Goal: Task Accomplishment & Management: Manage account settings

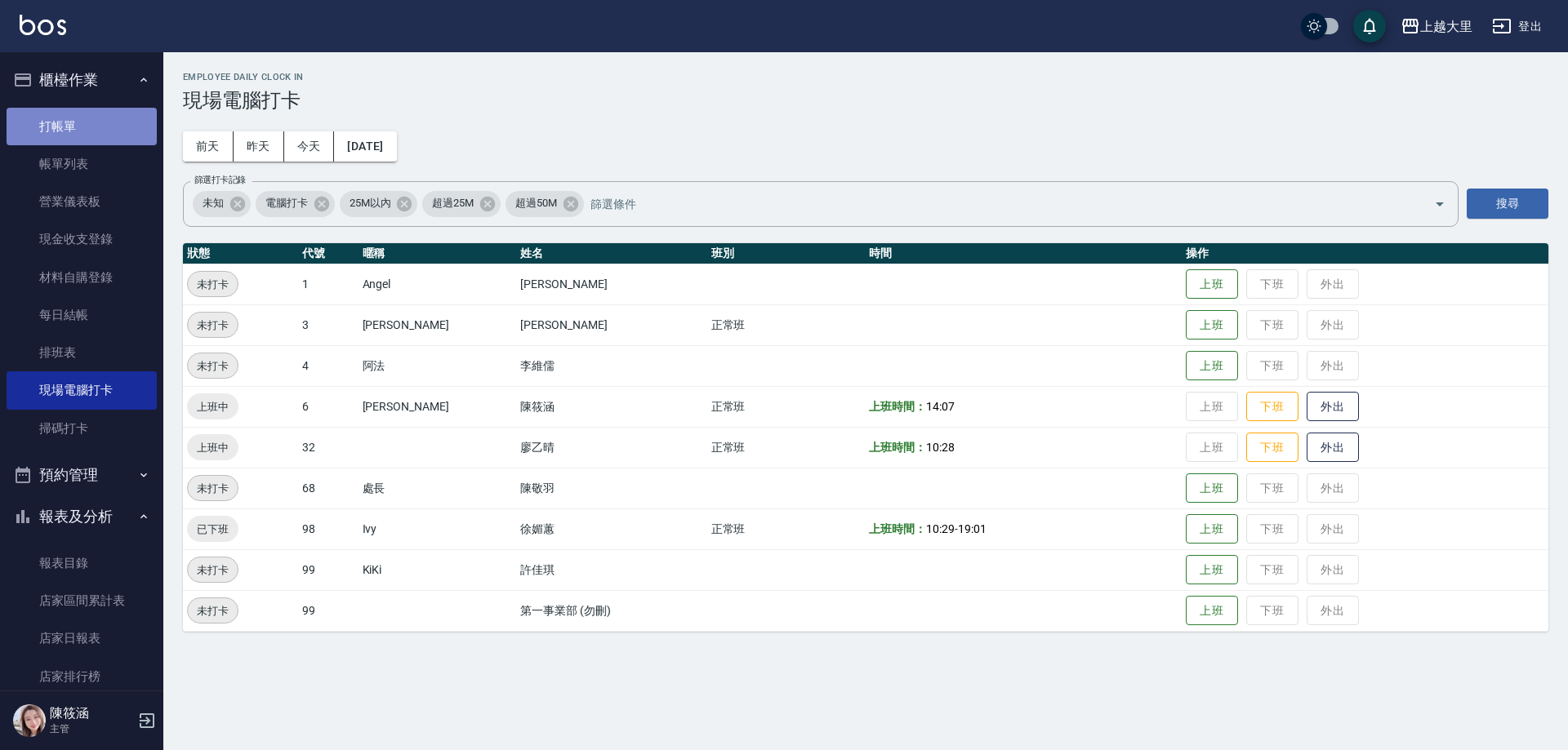
click at [100, 132] on link "打帳單" at bounding box center [81, 126] width 150 height 37
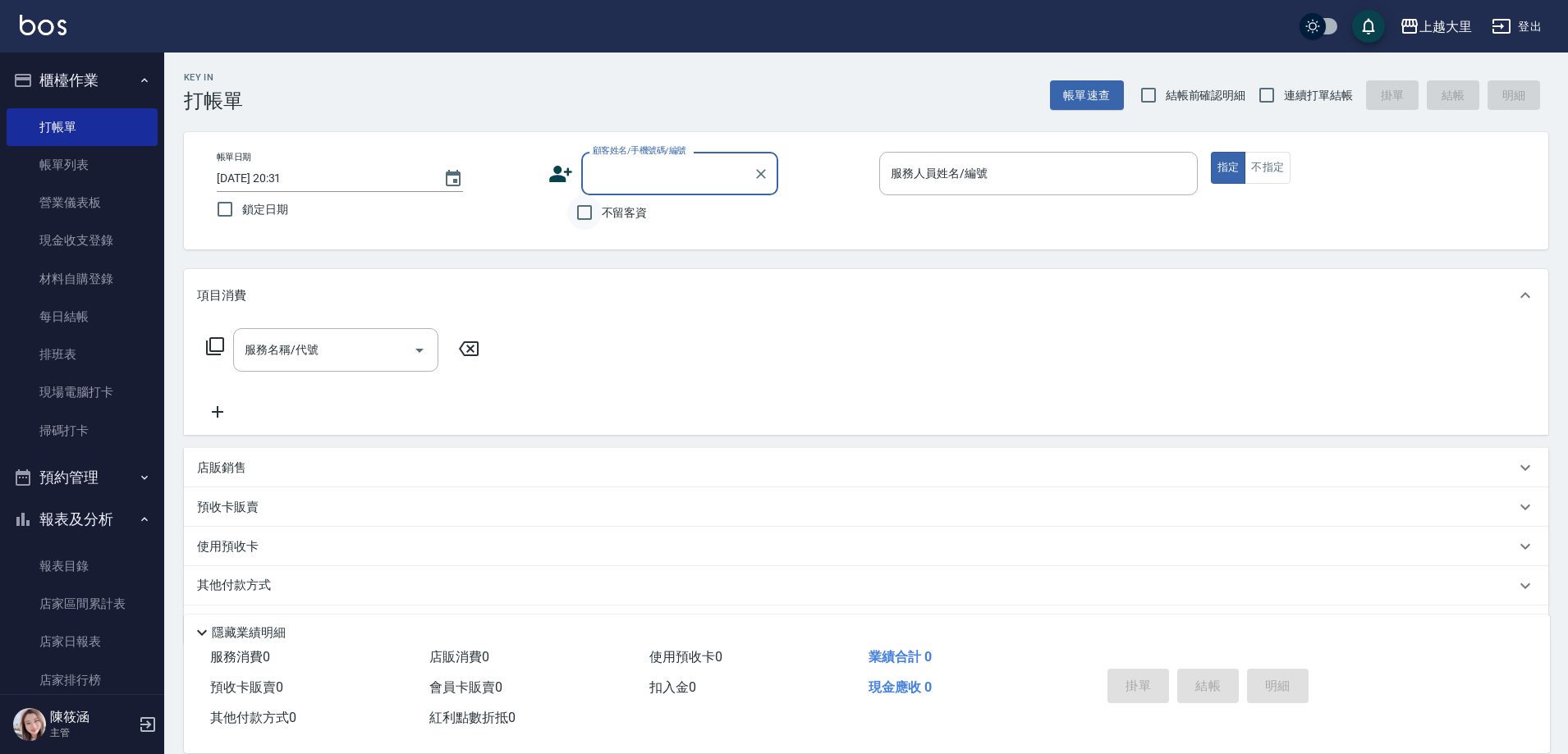
click at [585, 222] on input "不留客資" at bounding box center [585, 212] width 35 height 35
checkbox input "true"
click at [1269, 94] on input "連續打單結帳" at bounding box center [1267, 95] width 35 height 35
checkbox input "true"
click at [1095, 149] on div "帳單日期 [DATE] 20:31 鎖定日期 顧客姓名/手機號碼/編號 顧客姓名/手機號碼/編號 不留客資 服務人員姓名/編號 服務人員姓名/編號 指定 不指定" at bounding box center [866, 190] width 1364 height 117
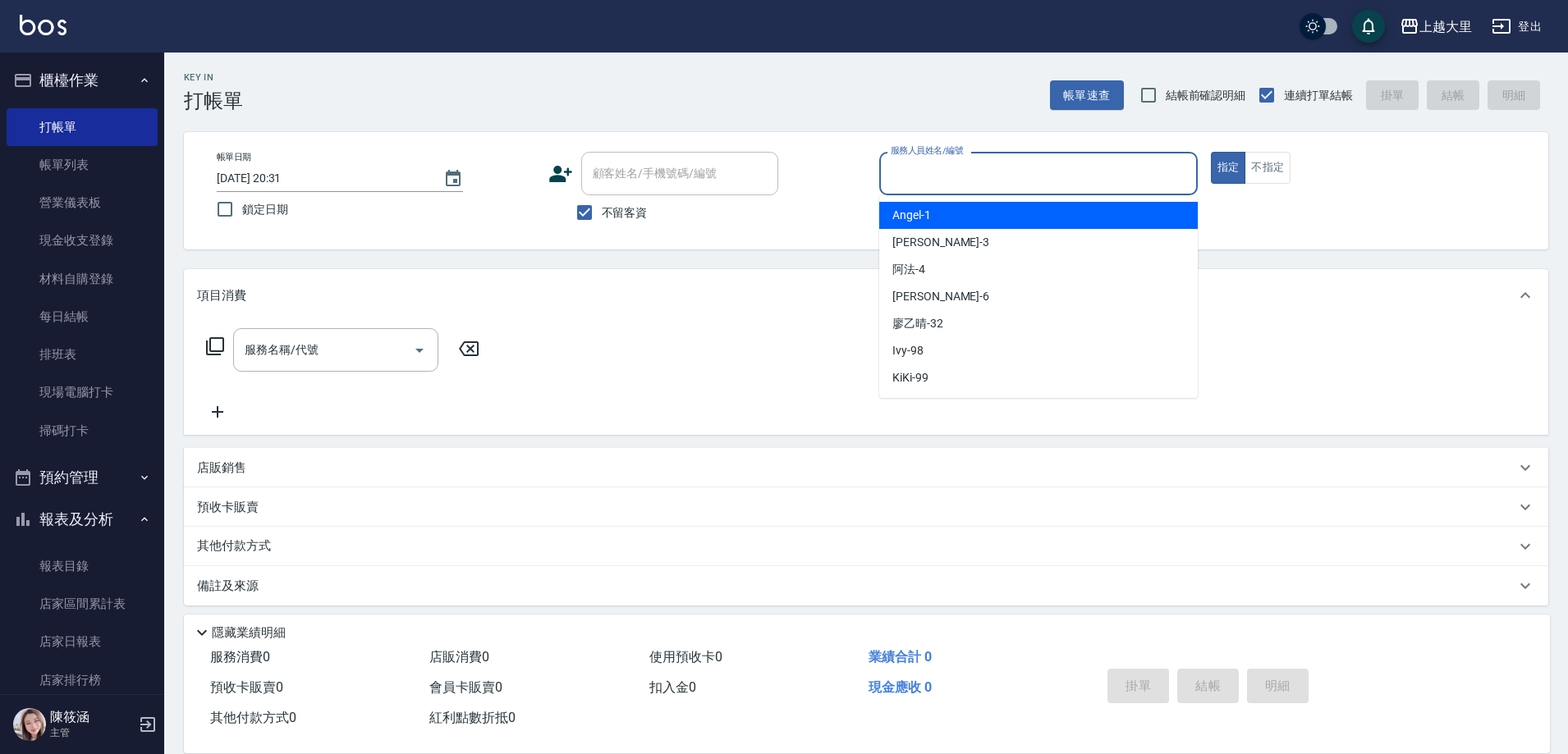
click at [1084, 167] on input "服務人員姓名/編號" at bounding box center [1038, 173] width 304 height 28
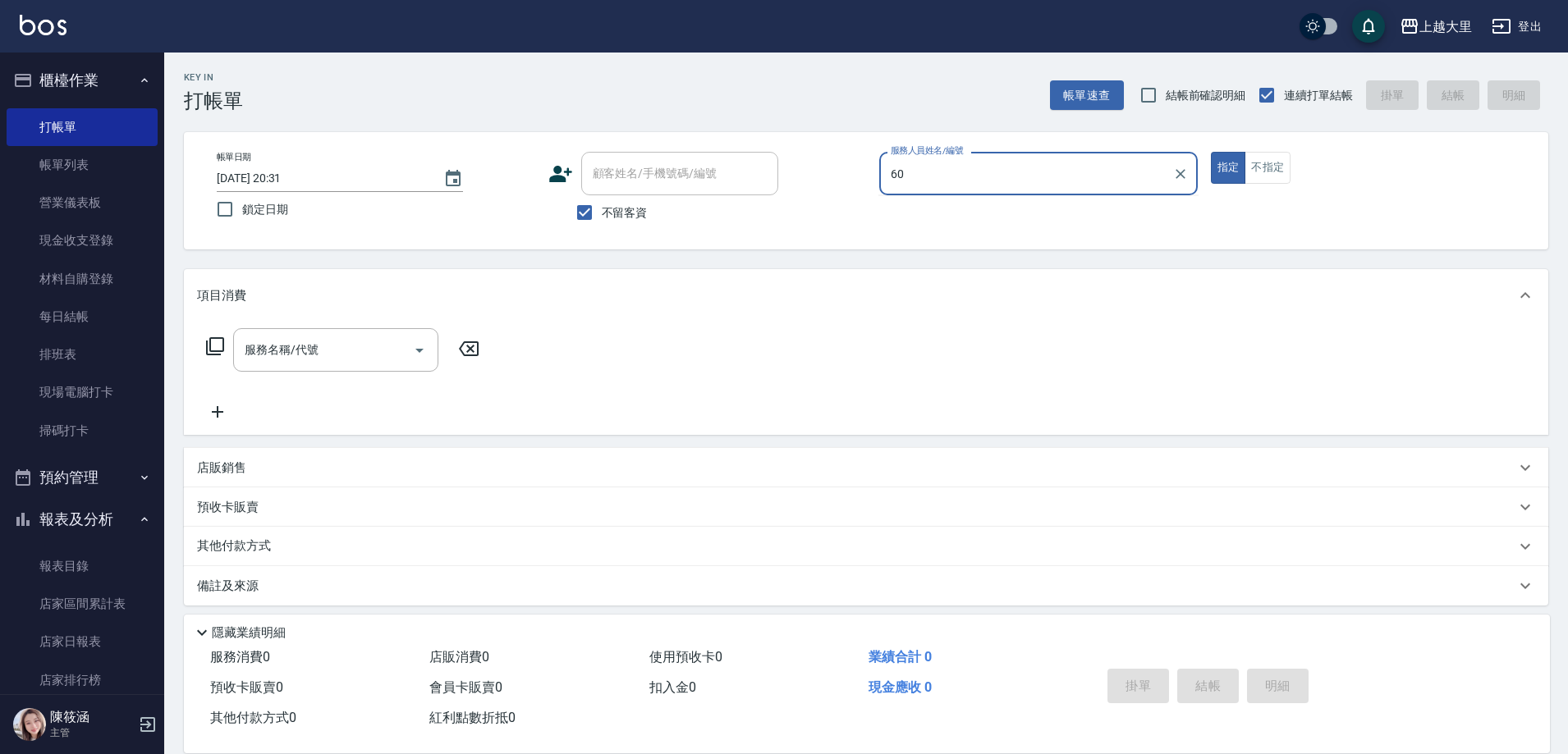
type input "60"
click at [1211, 152] on button "指定" at bounding box center [1228, 167] width 36 height 32
type button "true"
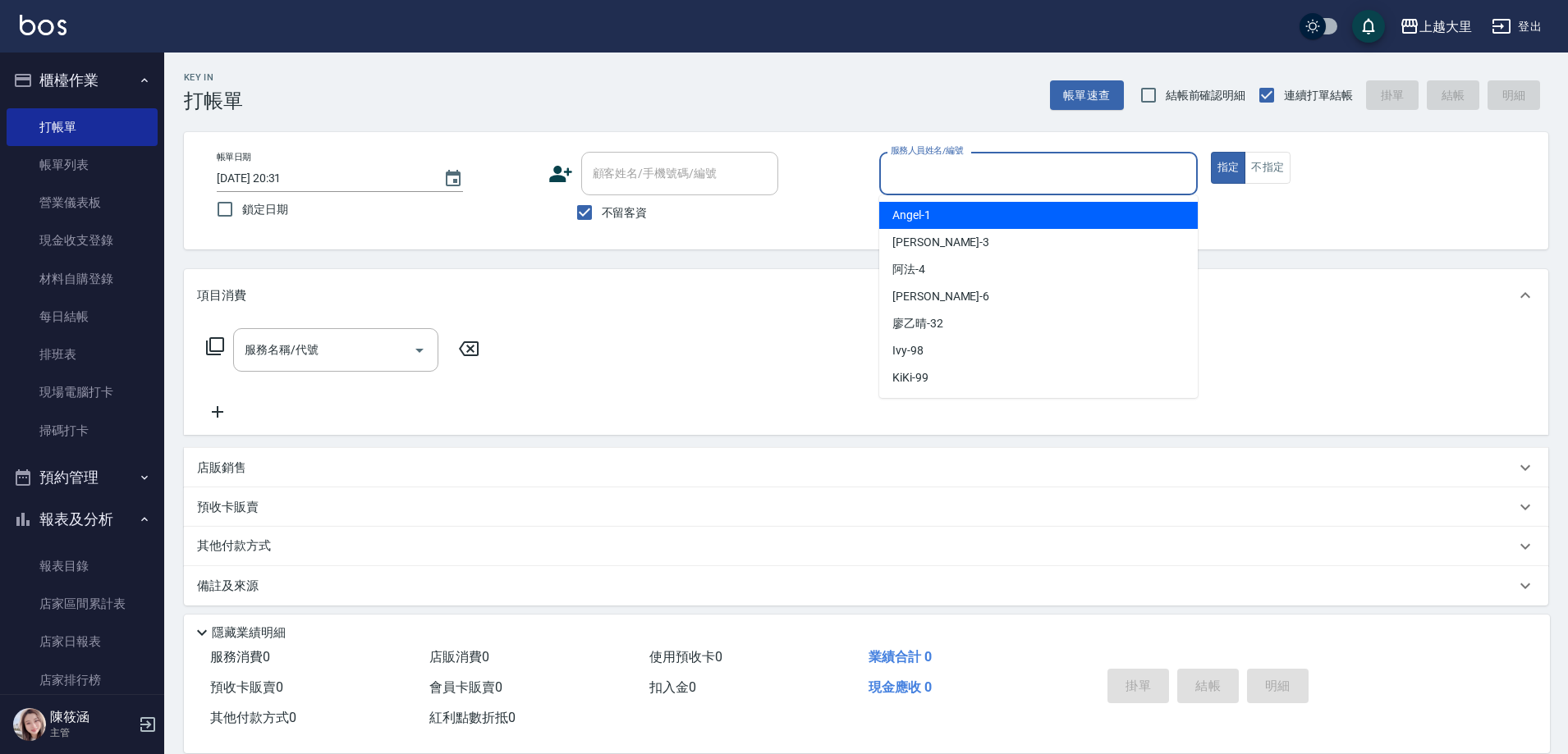
click at [1084, 167] on input "服務人員姓名/編號" at bounding box center [1038, 173] width 304 height 28
type input "[PERSON_NAME]比-6"
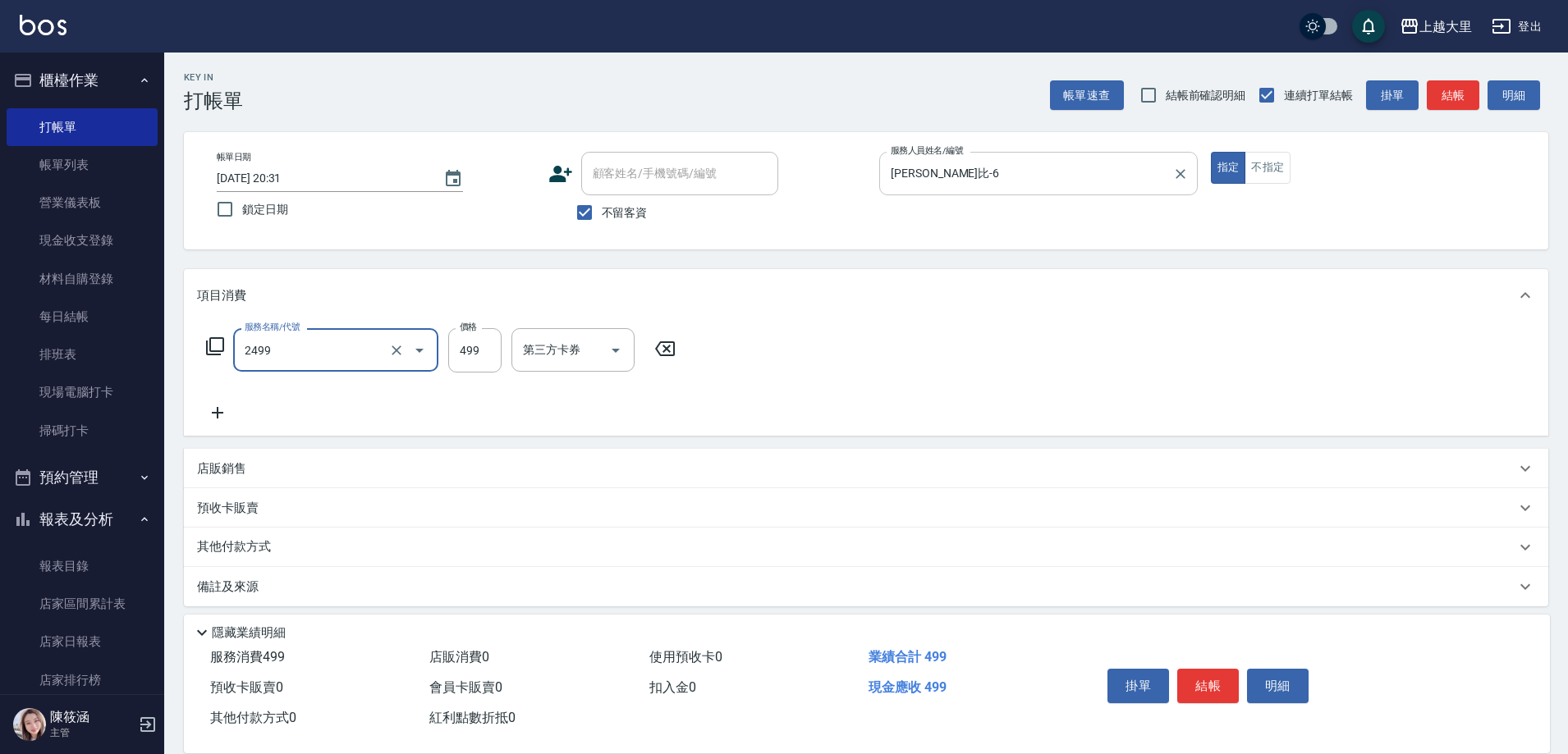
type input "499洗剪(2499)"
type input "500"
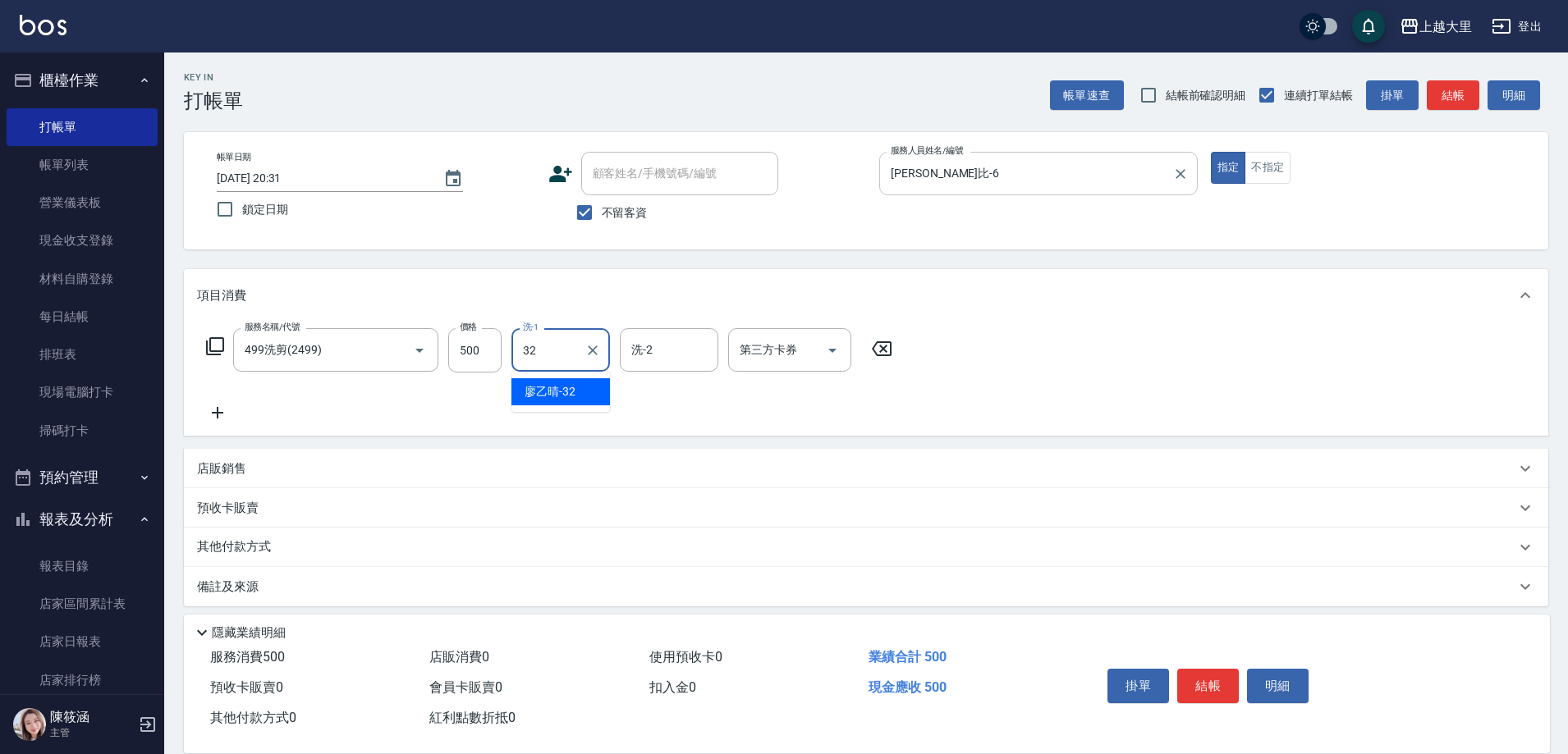
type input "[PERSON_NAME]-32"
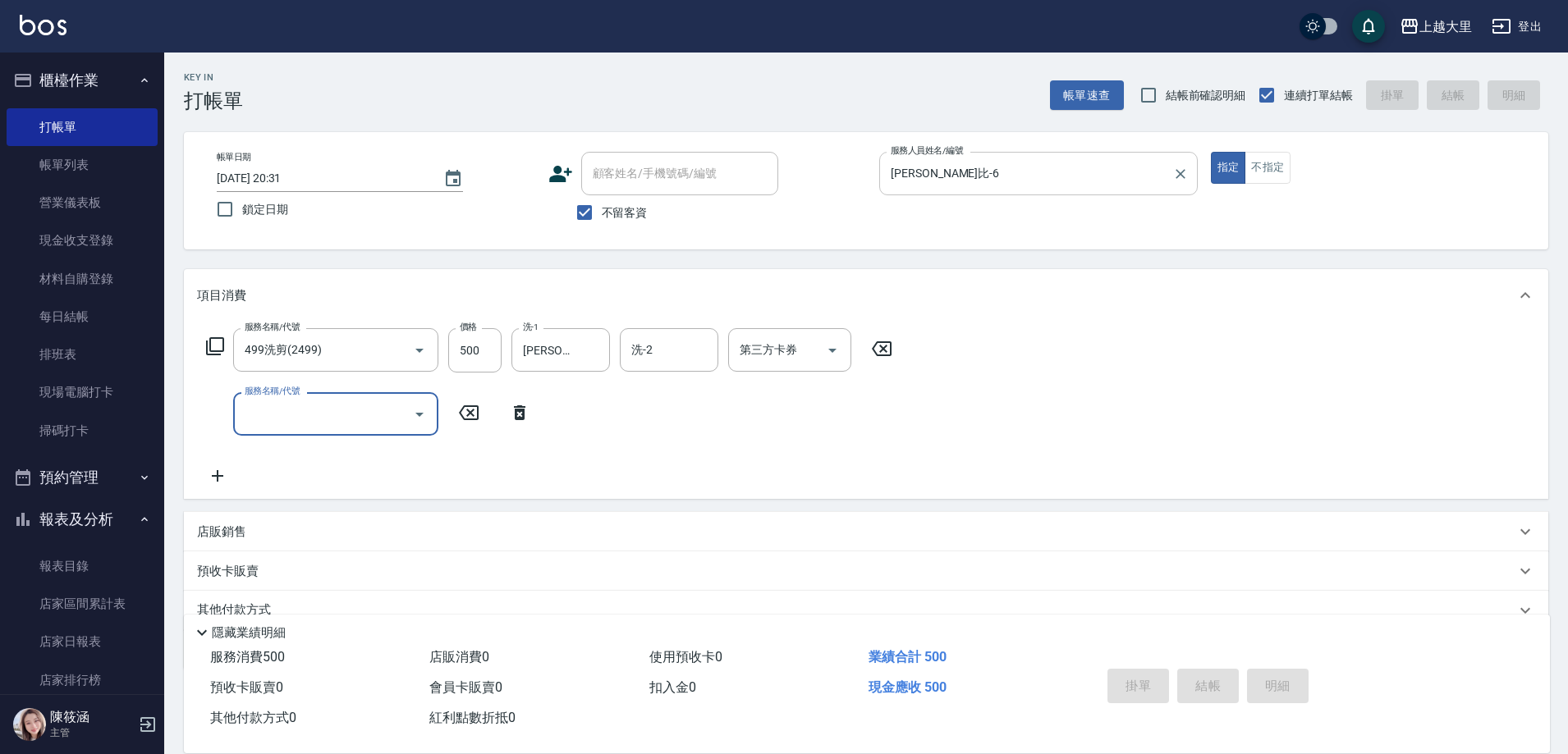
type input "[DATE] 20:32"
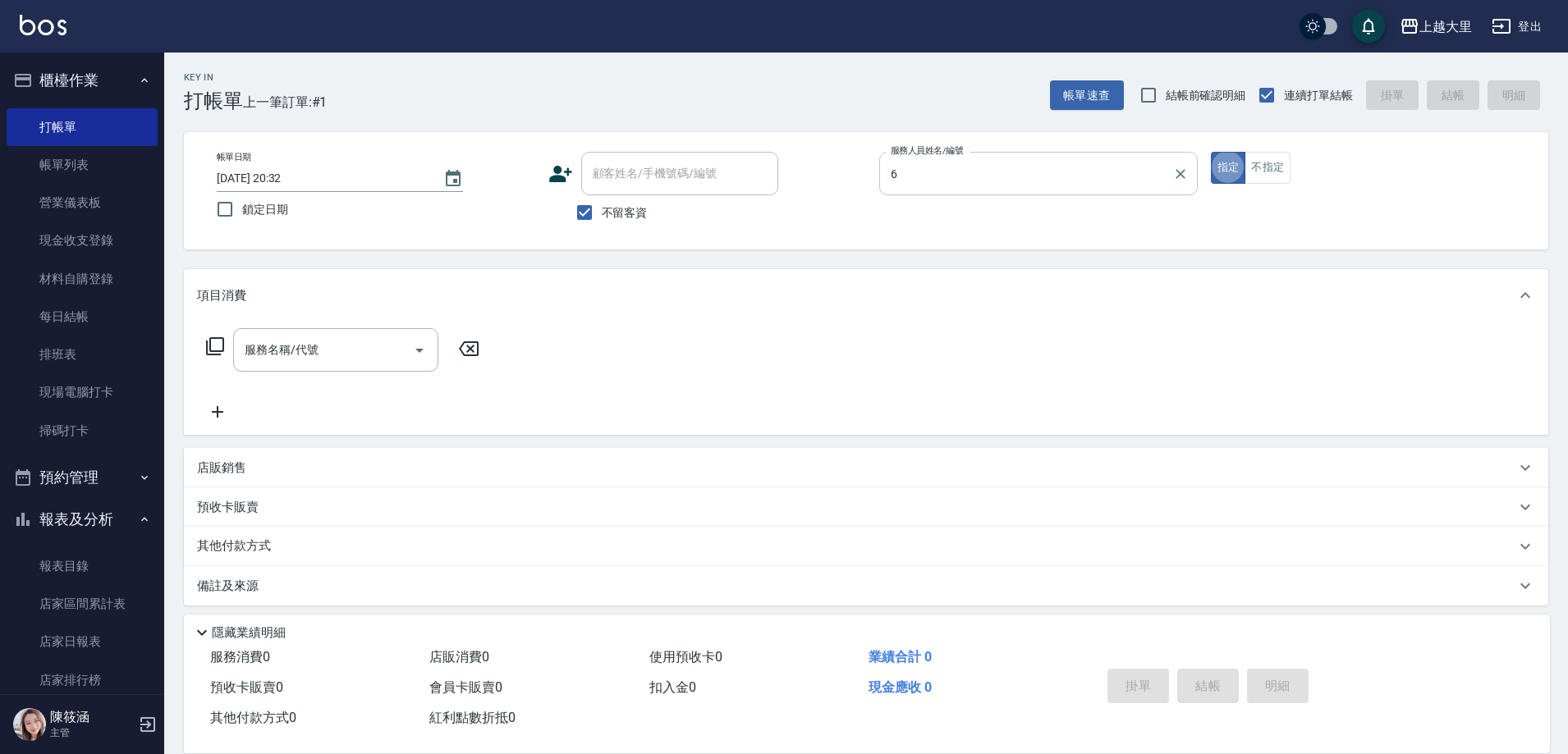
type input "[PERSON_NAME]比-6"
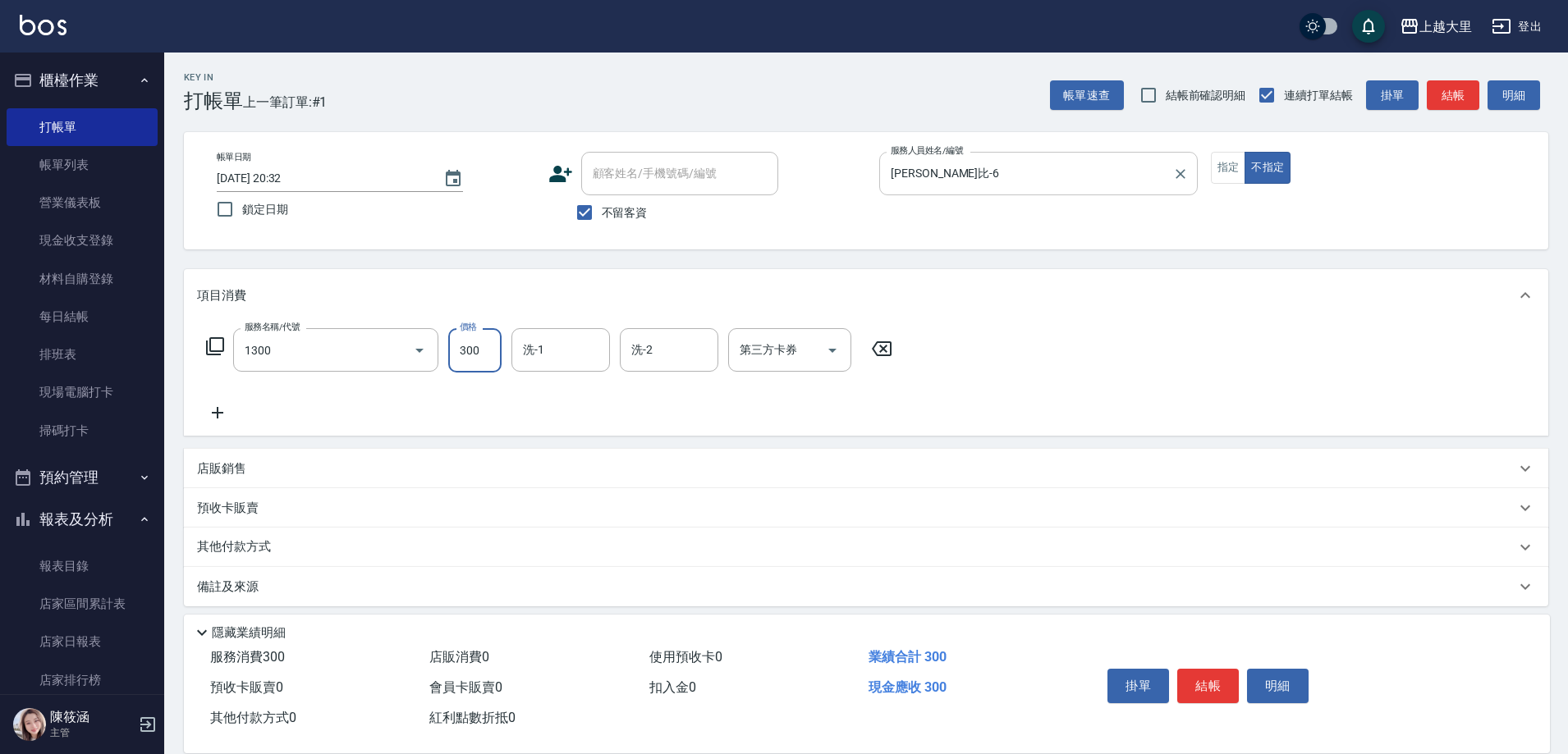
type input "健康洗髮(1300)"
type input "[PERSON_NAME]-32"
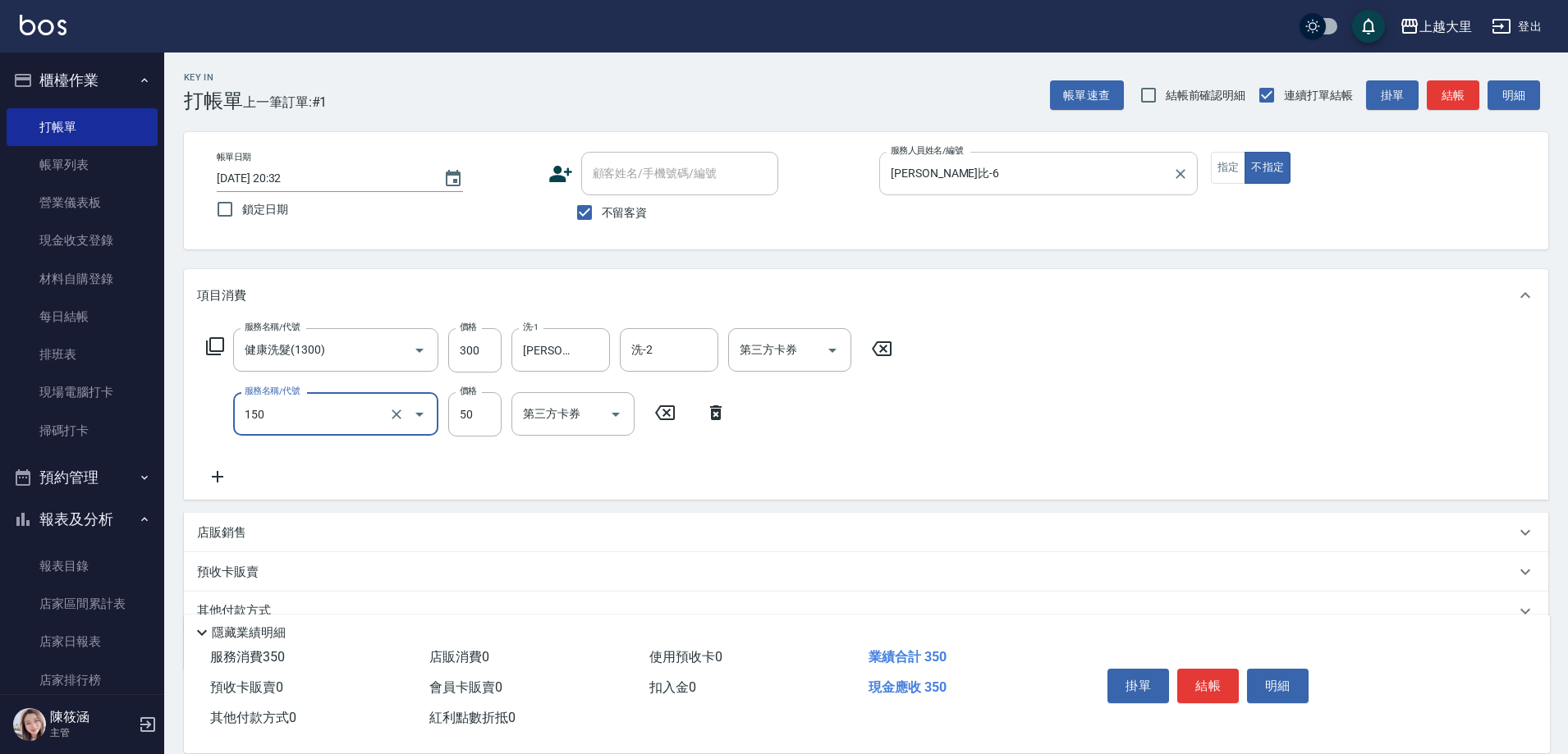
type input "精油50(150)"
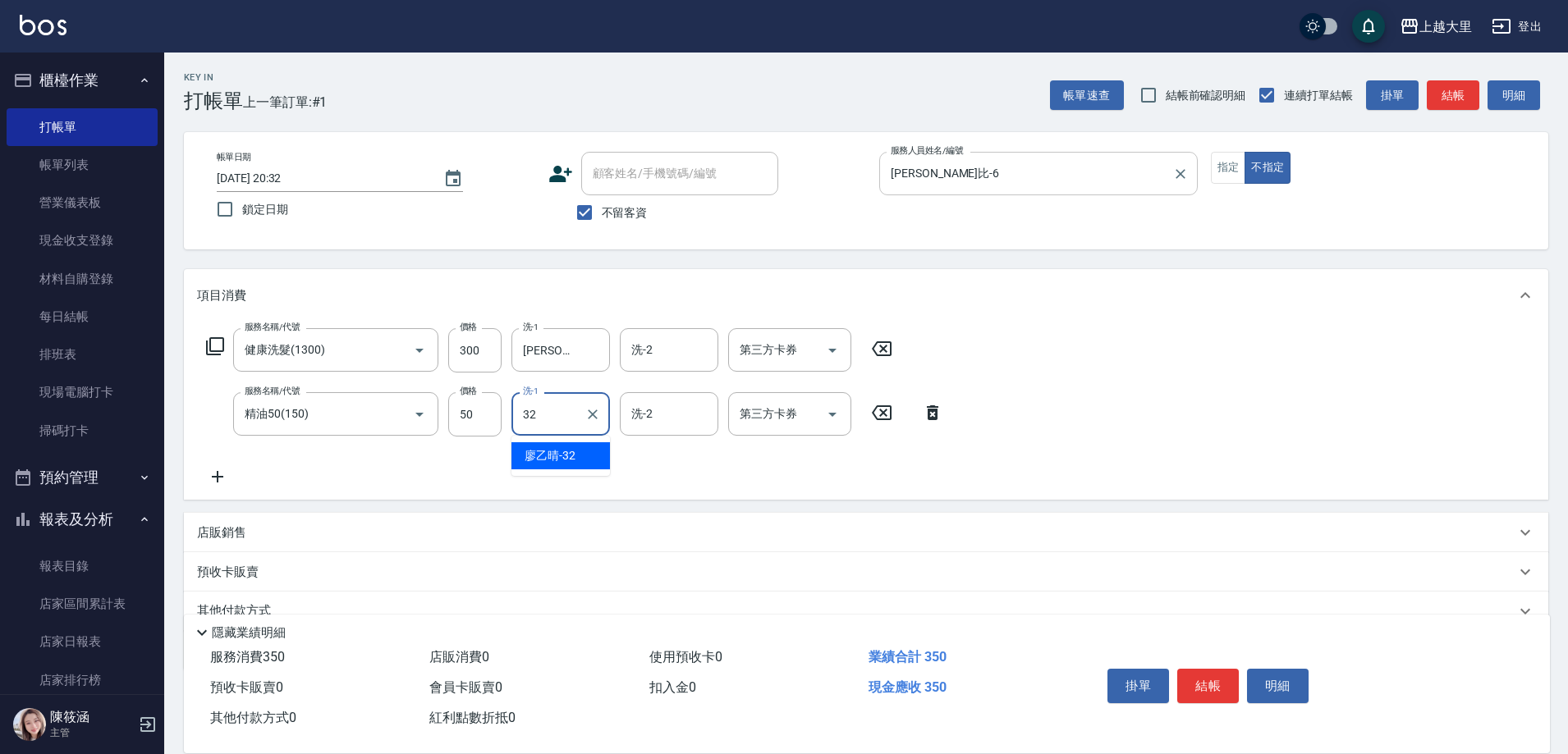
type input "[PERSON_NAME]-32"
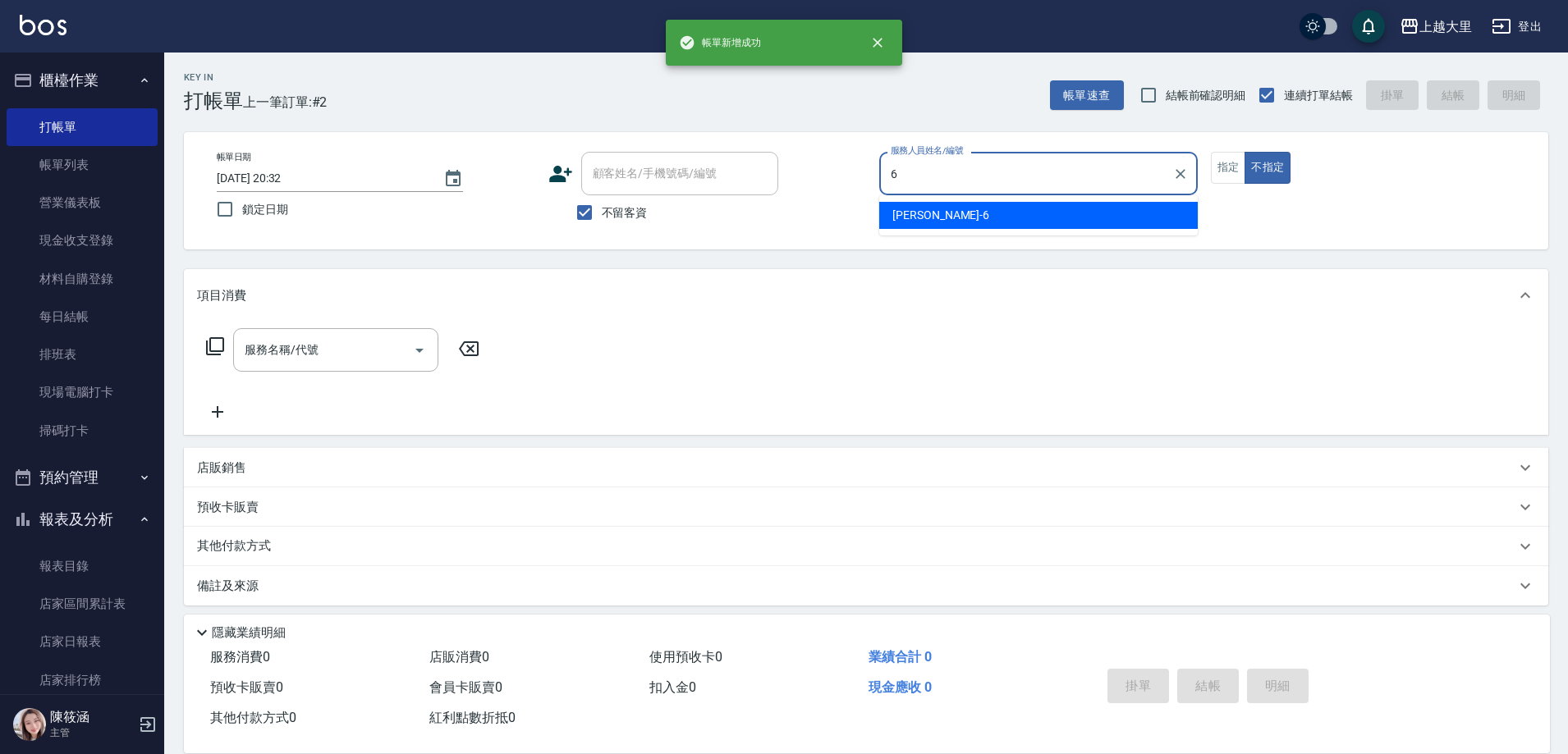
type input "[PERSON_NAME]比-6"
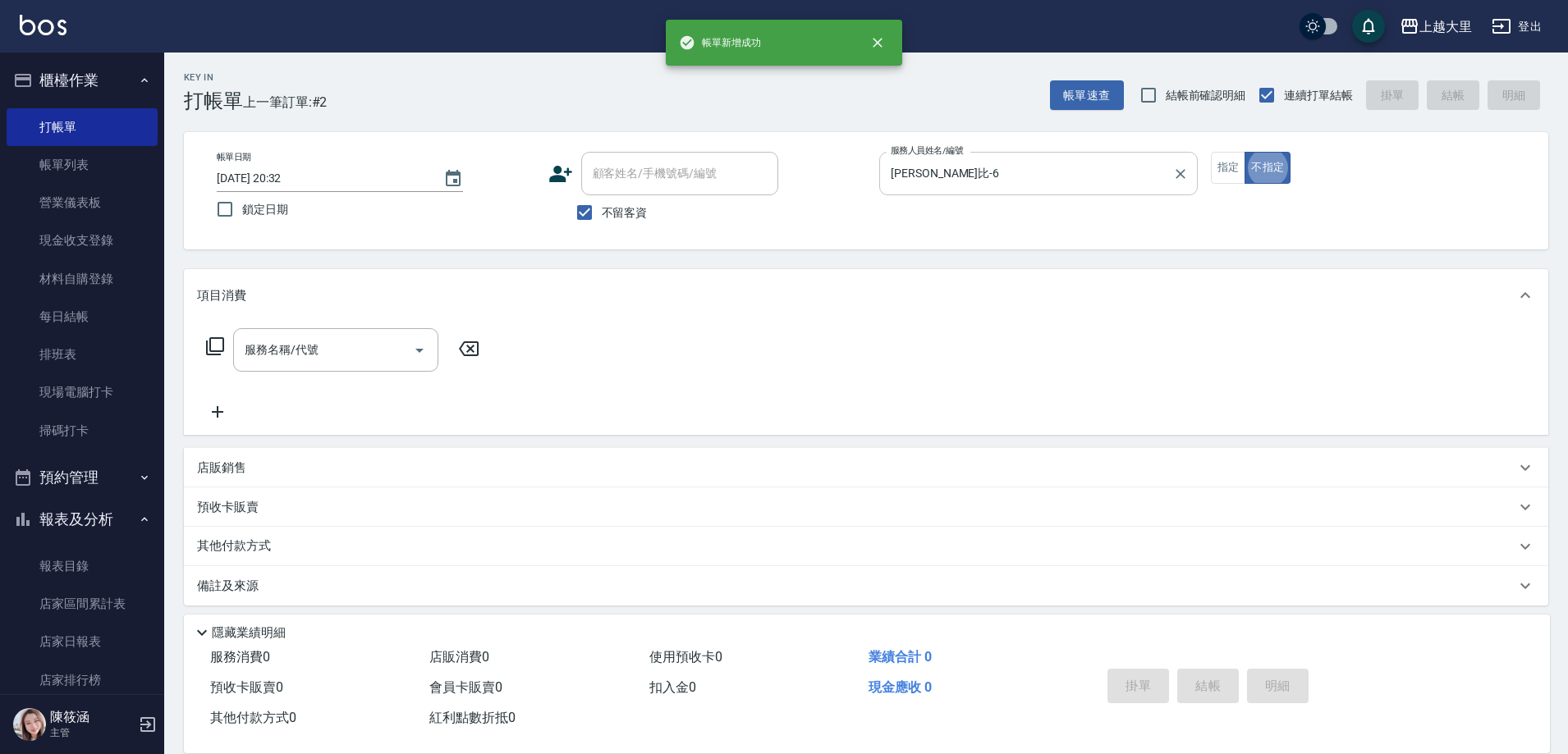
type button "false"
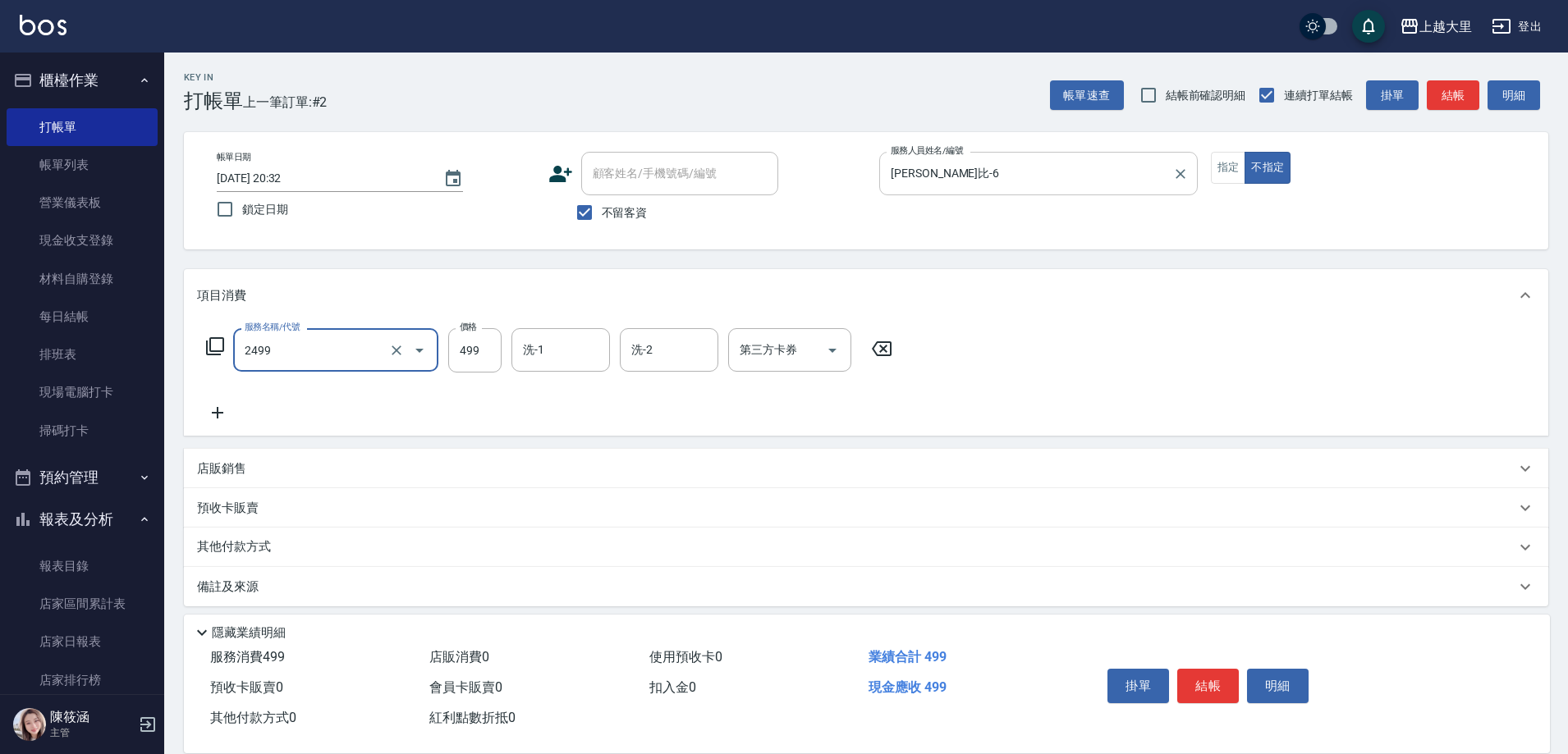
type input "499洗剪(2499)"
type input "Ivy-98"
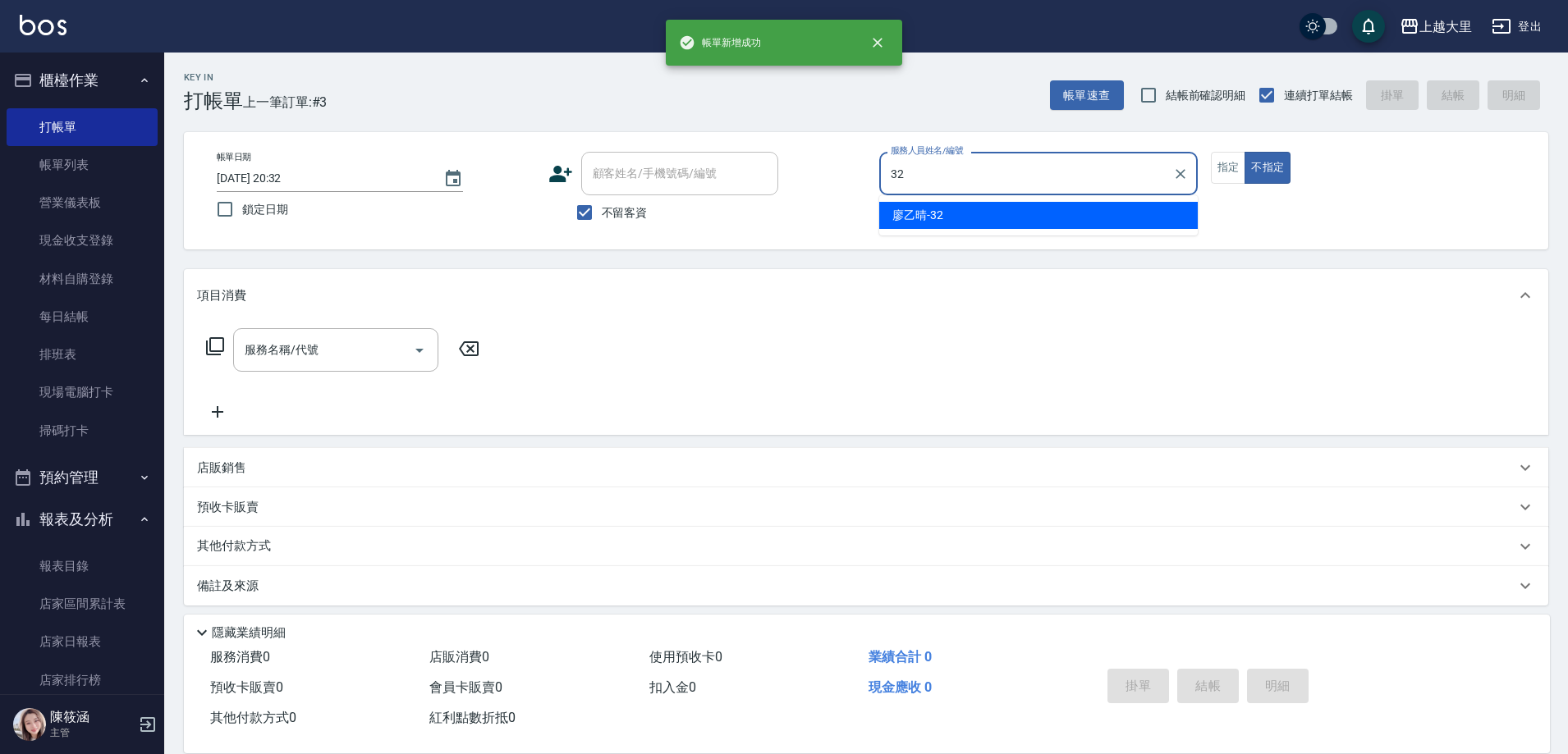
type input "[PERSON_NAME]-32"
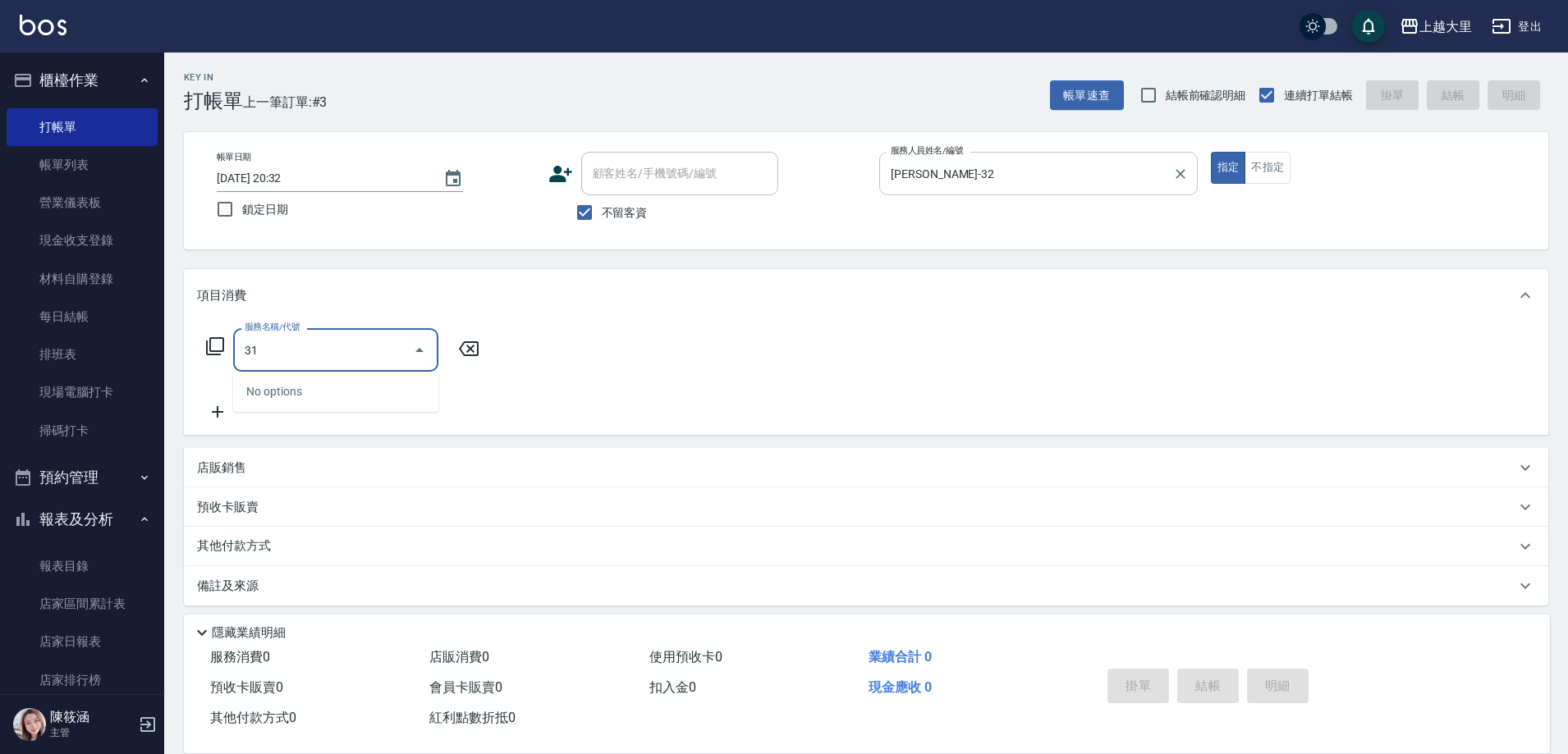
type input "3"
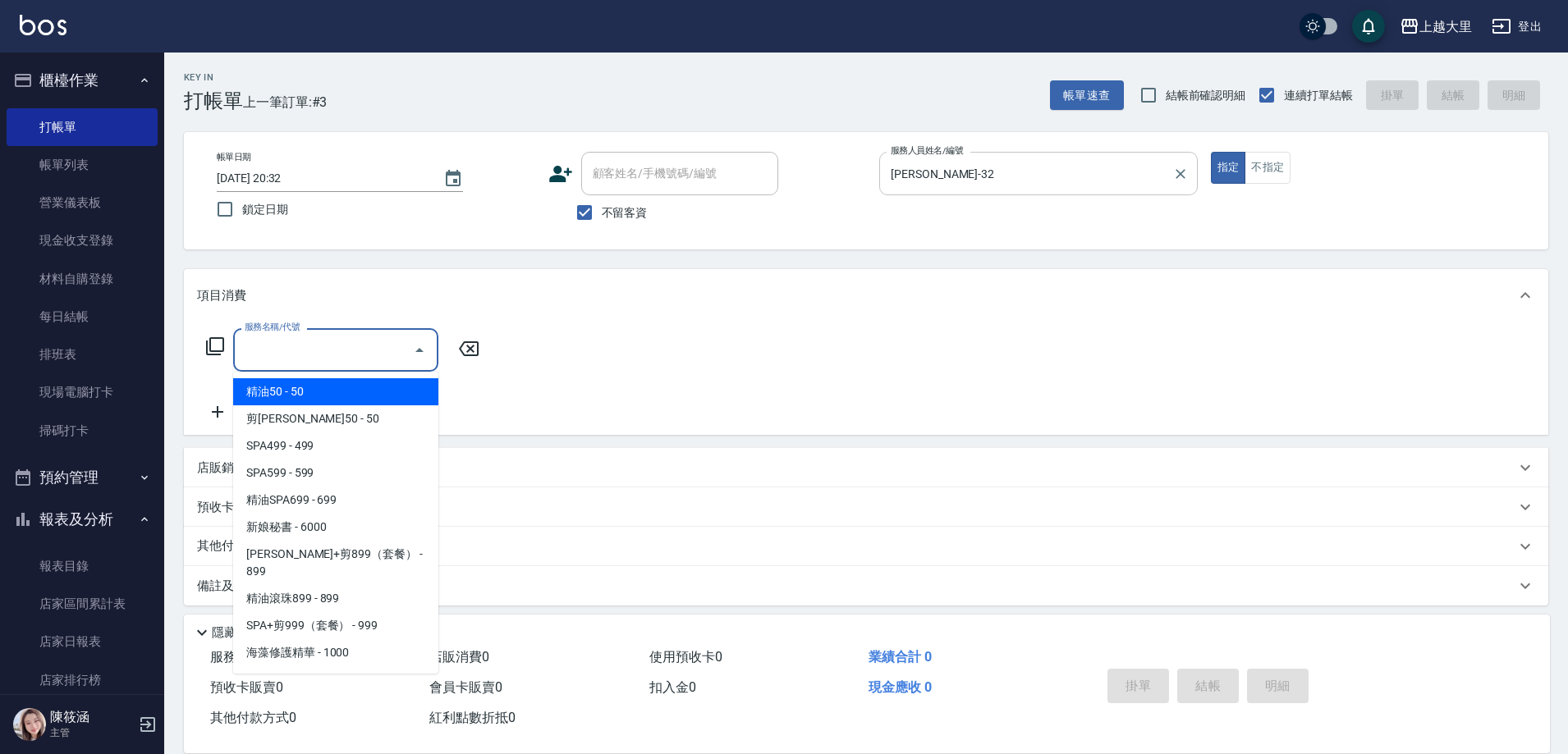
type input "3"
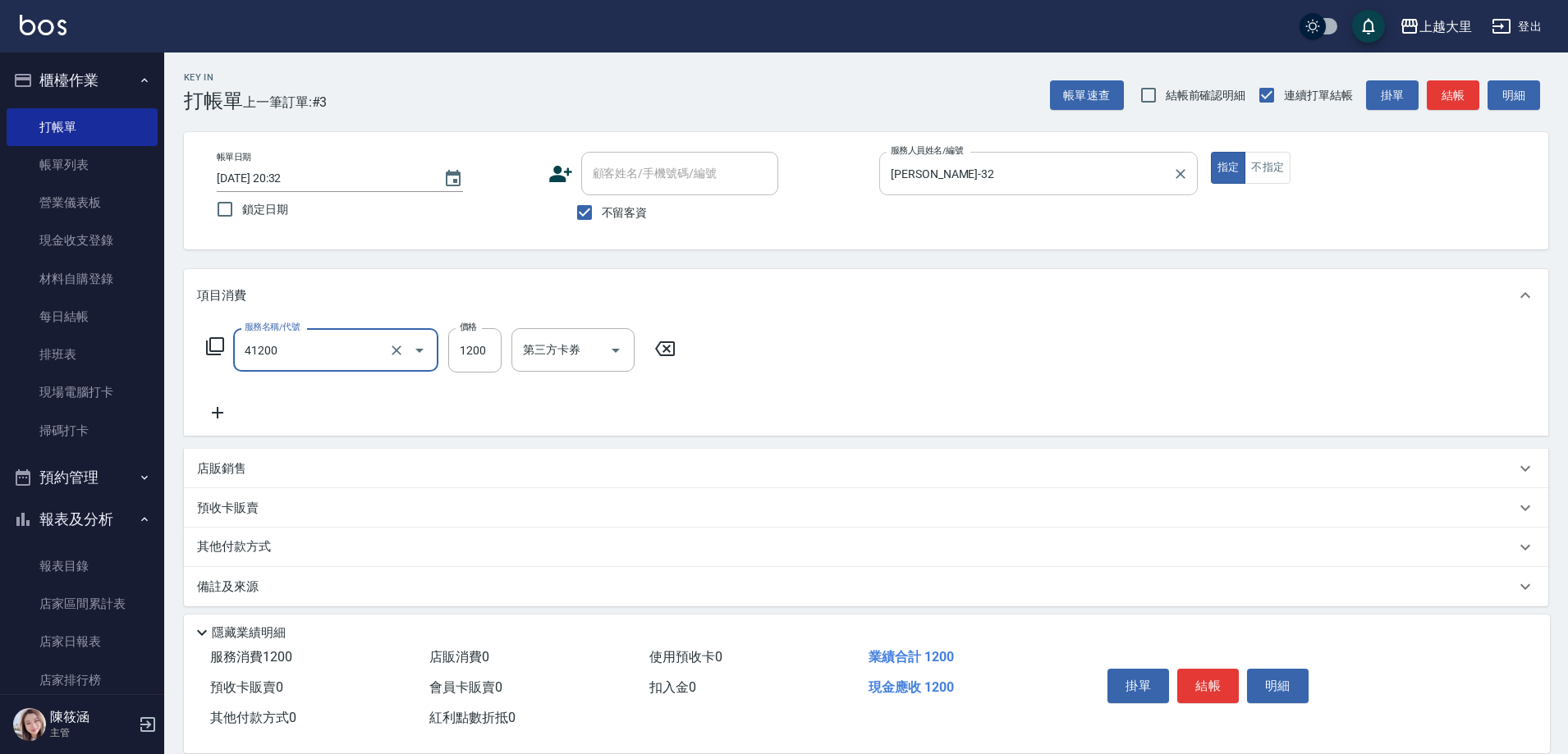
type input "染男S1200(41200)"
type input "1000"
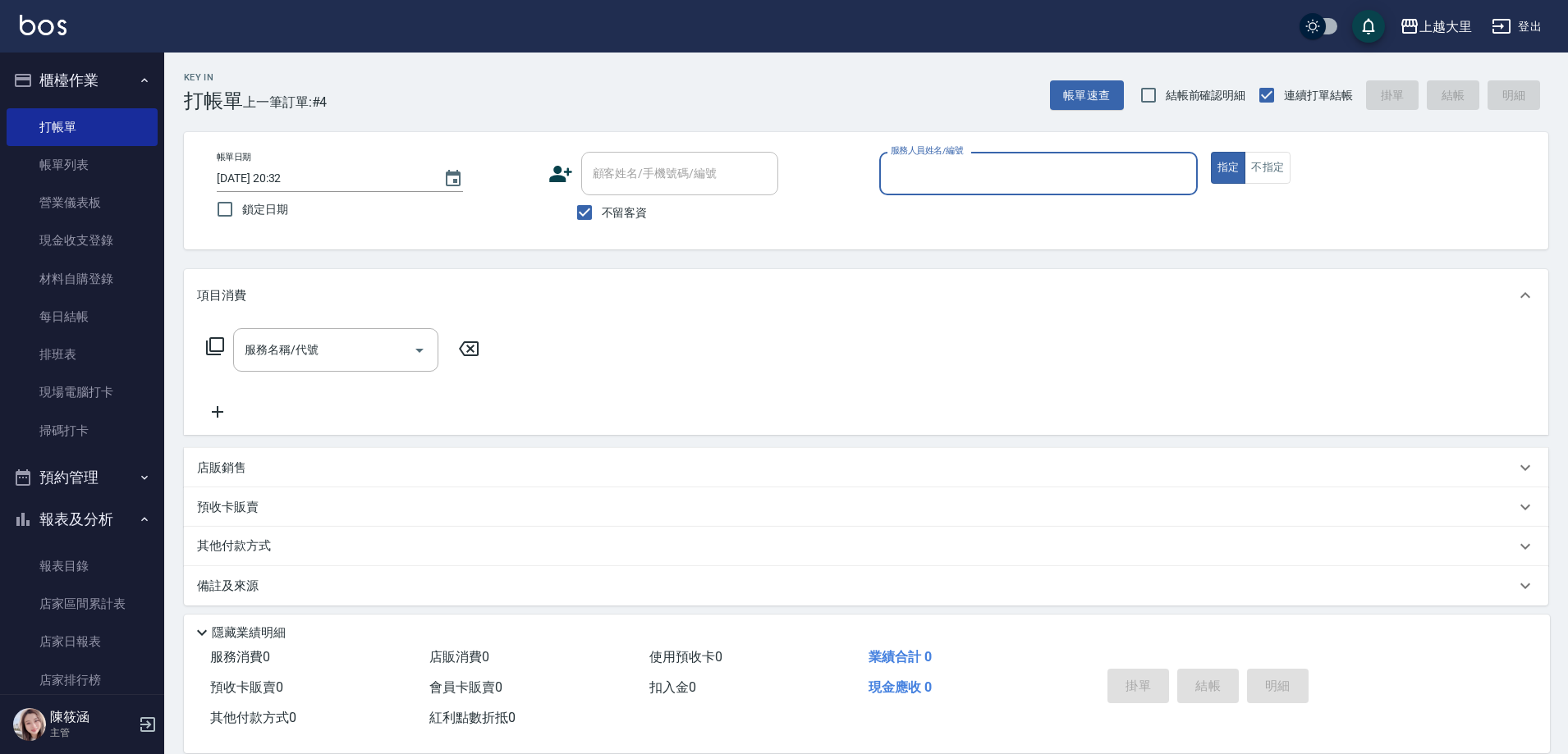
click at [255, 545] on p "其他付款方式" at bounding box center [238, 546] width 82 height 18
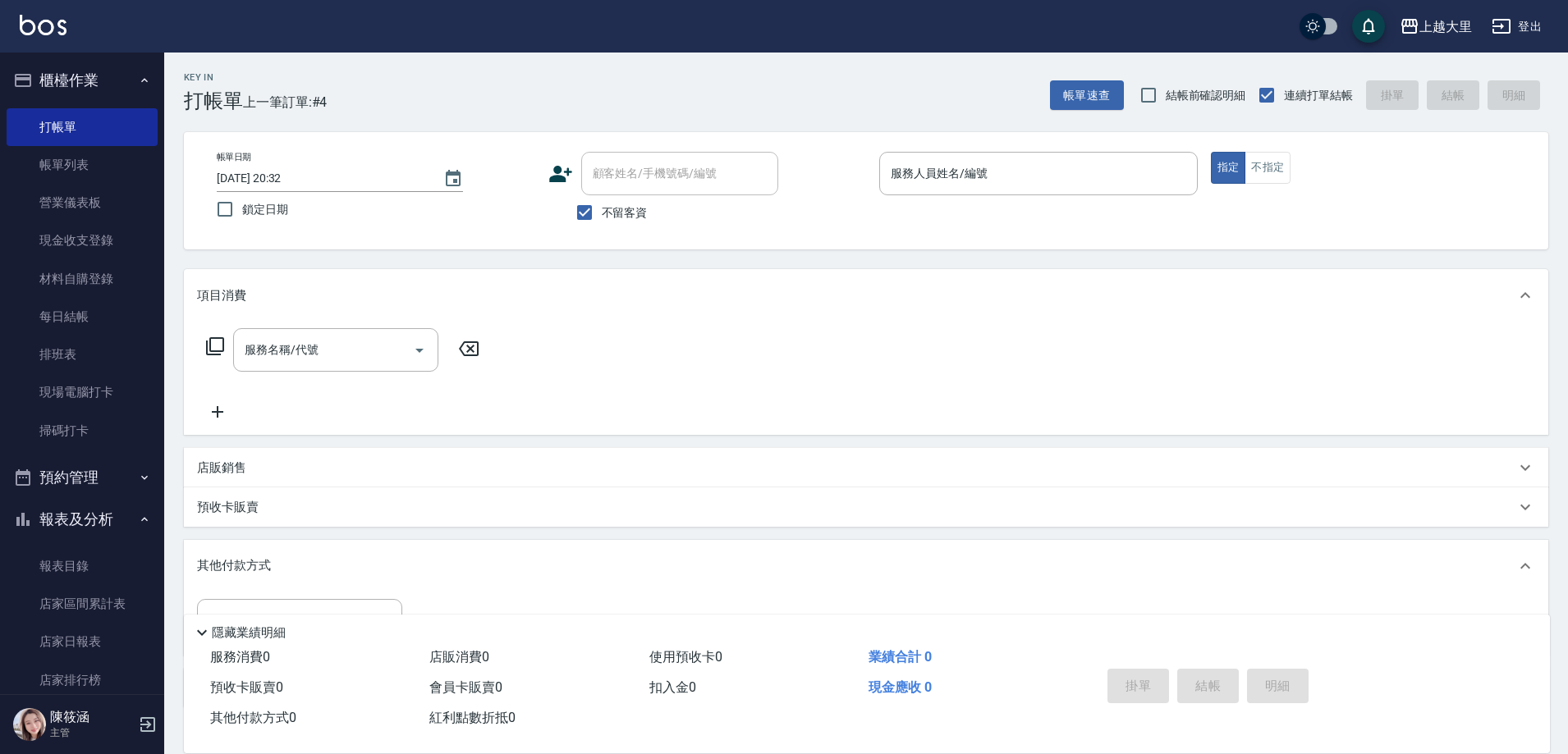
click at [283, 465] on div "店販銷售" at bounding box center [856, 468] width 1318 height 17
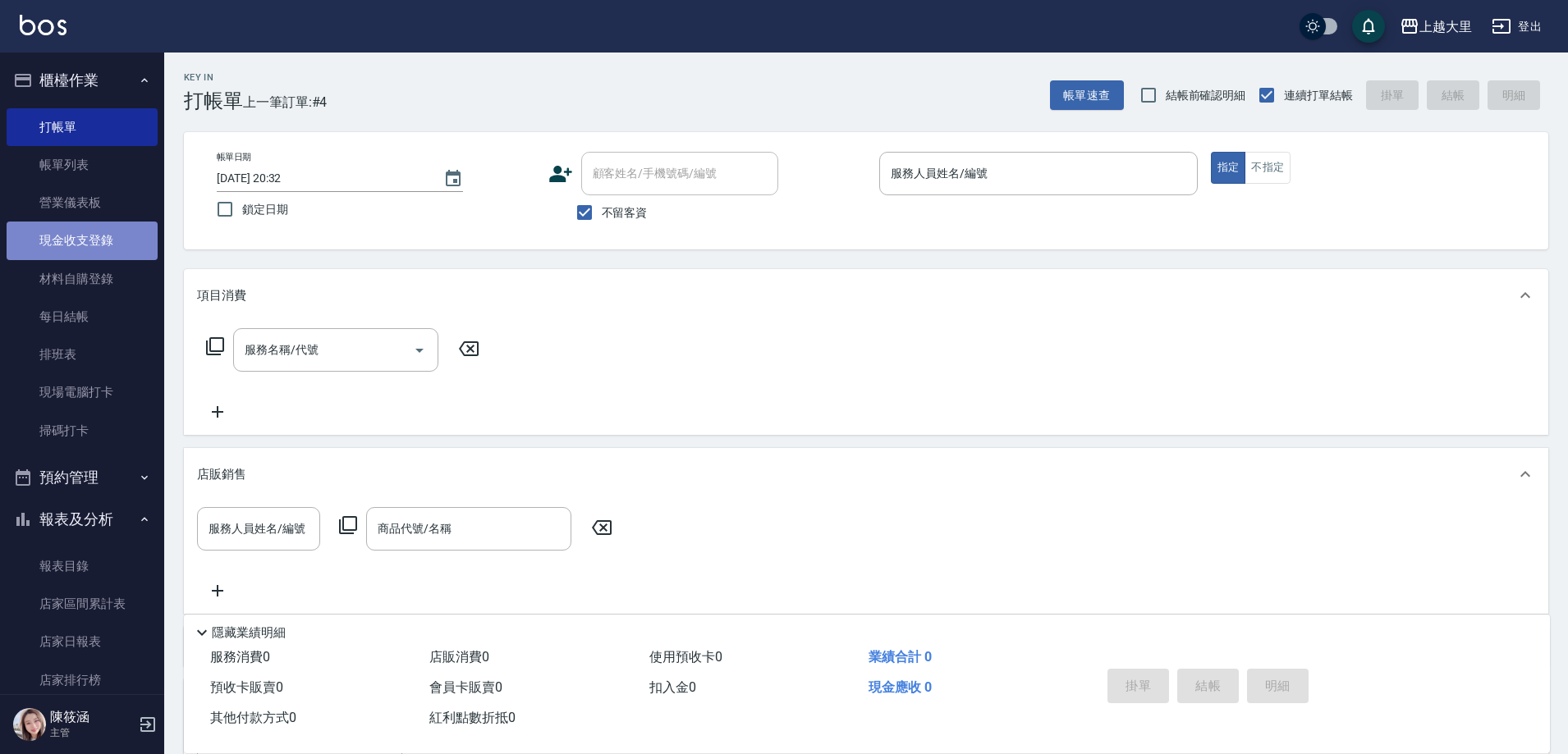
click at [128, 242] on link "現金收支登錄" at bounding box center [81, 240] width 151 height 38
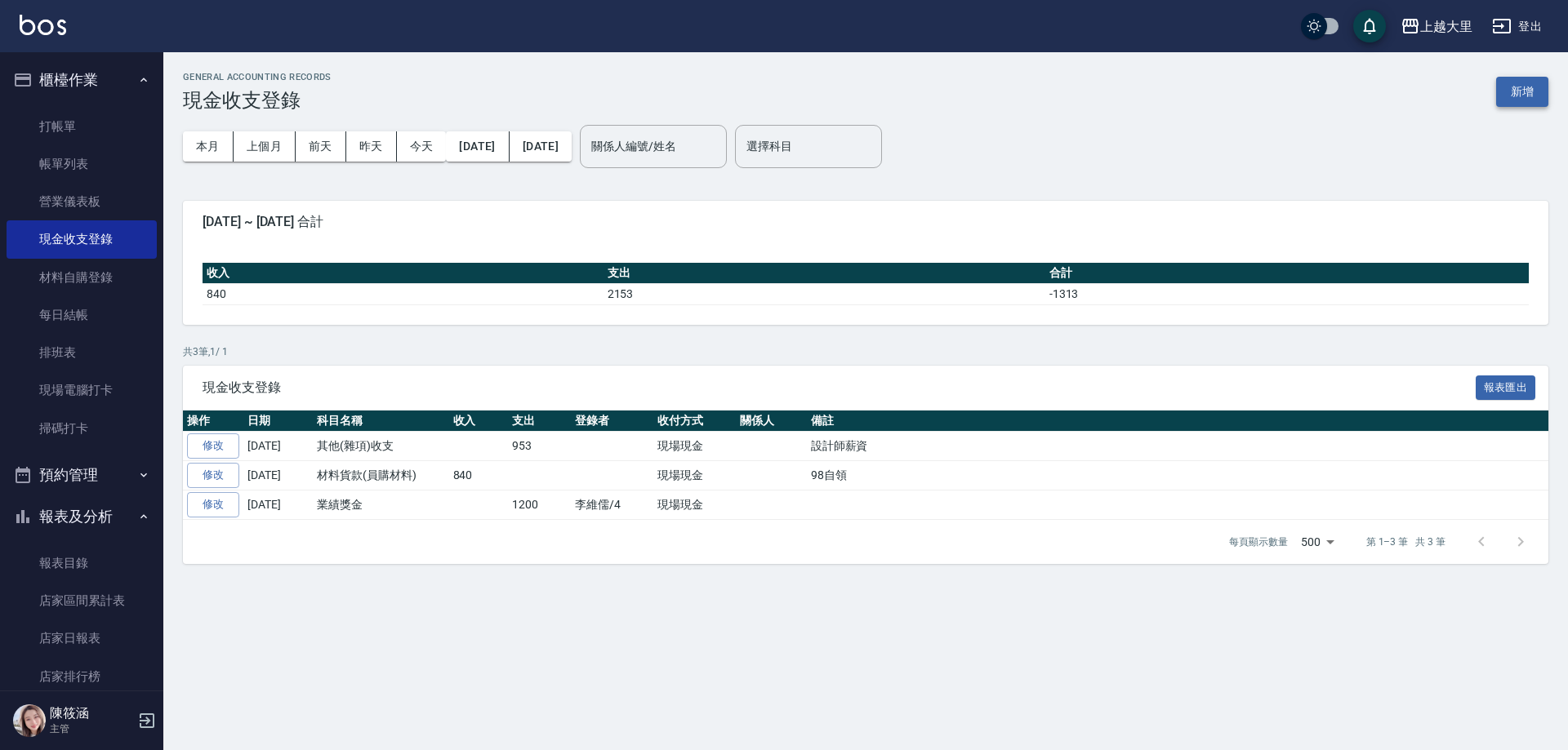
click at [1515, 83] on button "新增" at bounding box center [1522, 91] width 52 height 30
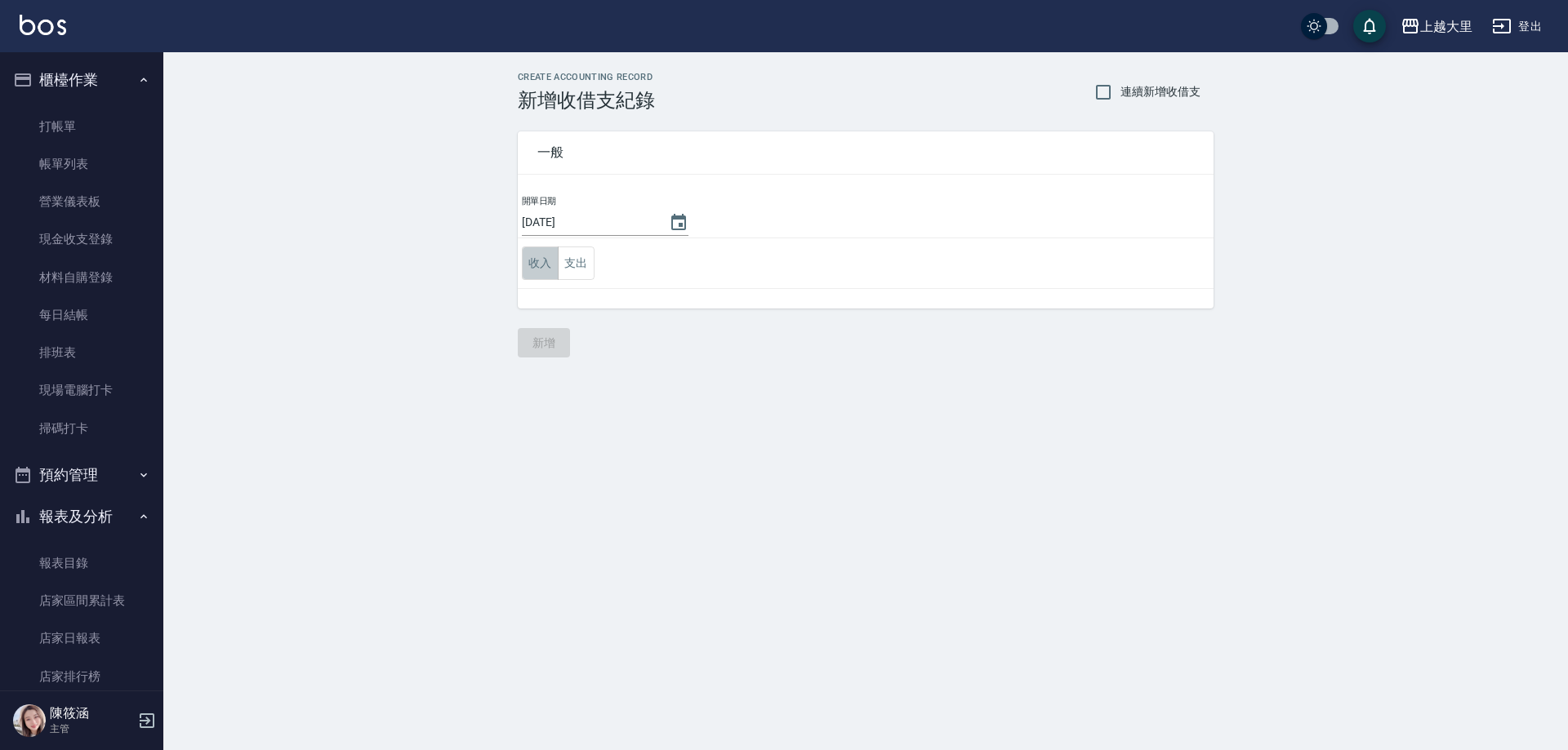
click at [546, 255] on button "收入" at bounding box center [540, 263] width 36 height 34
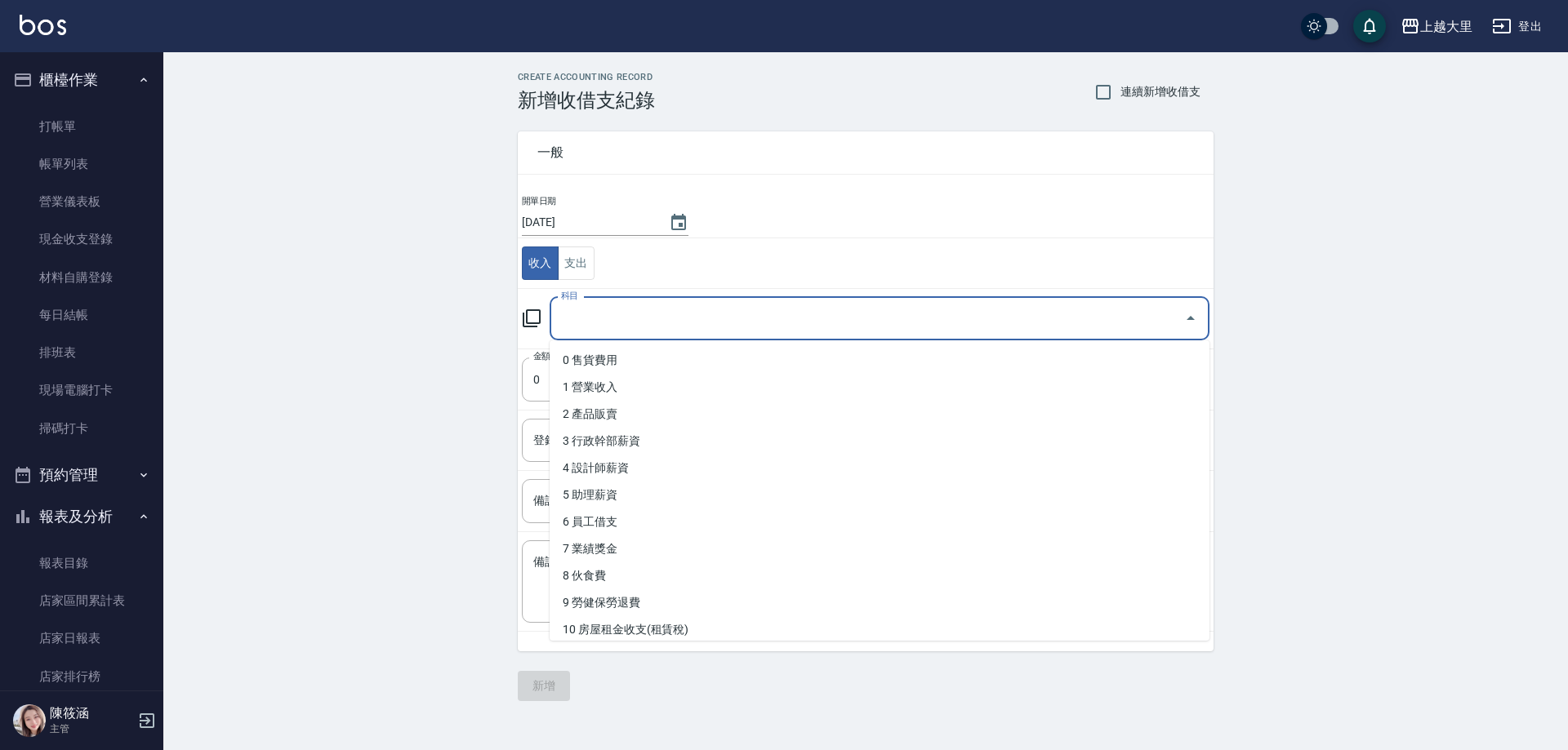
click at [610, 326] on input "科目" at bounding box center [867, 318] width 620 height 28
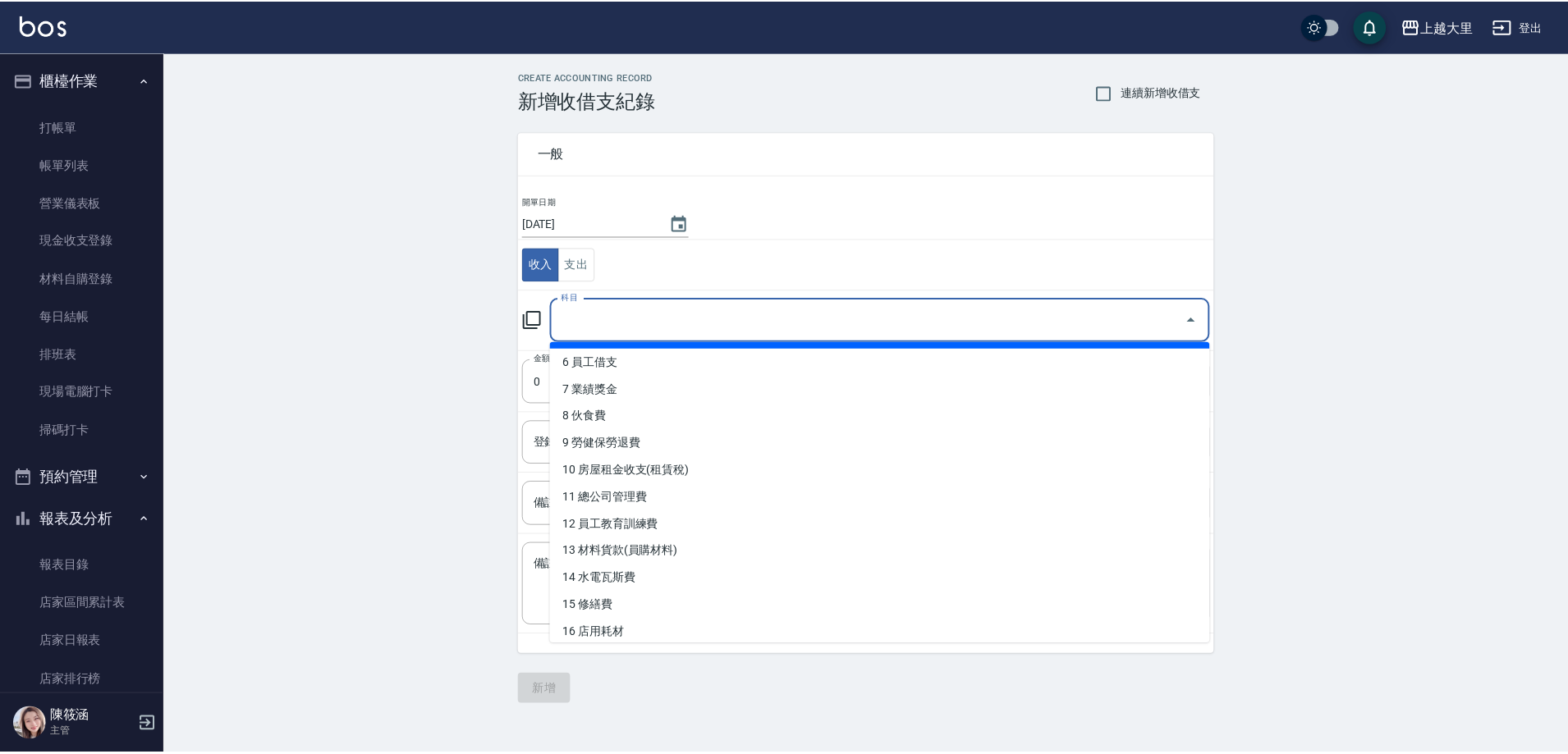
scroll to position [164, 0]
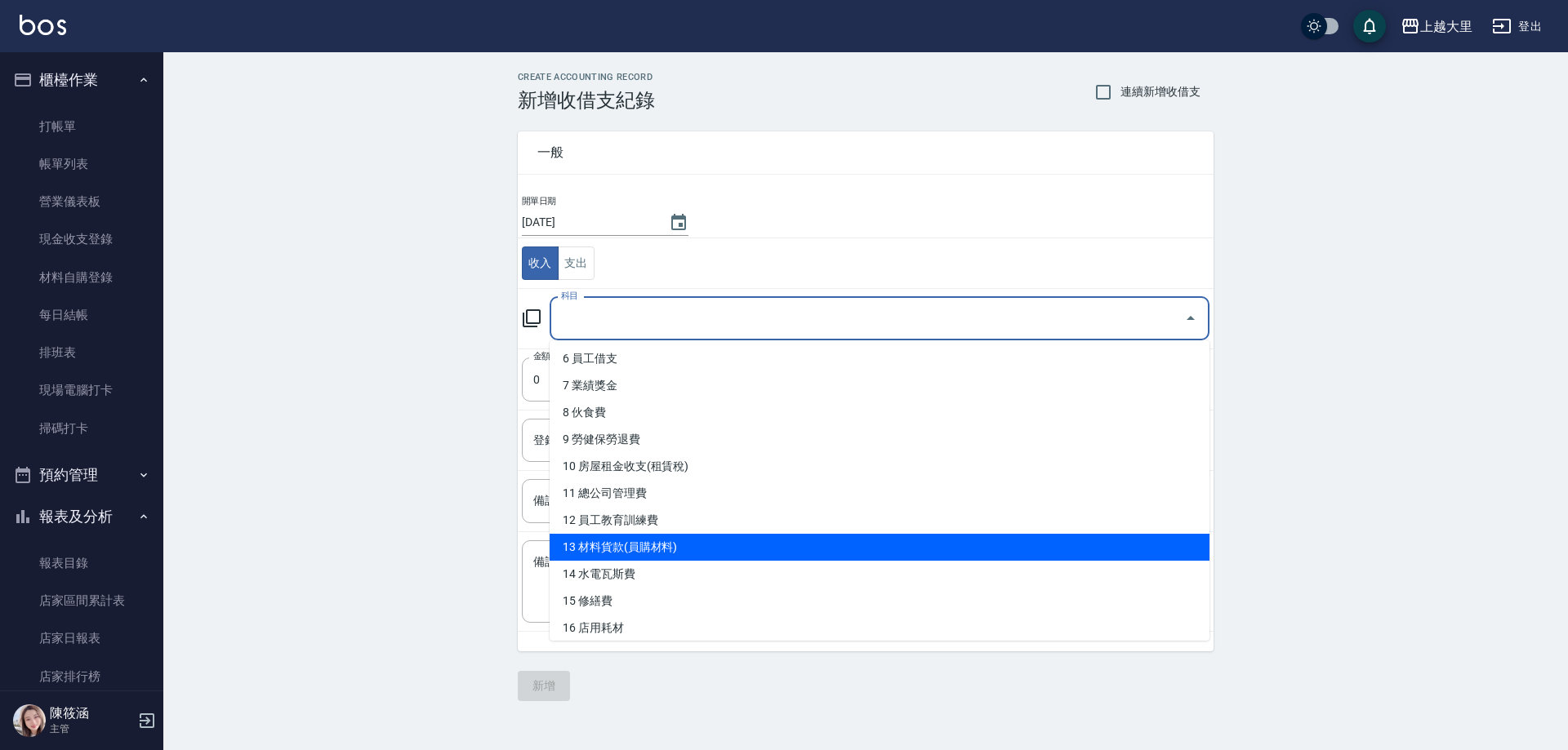
click at [677, 556] on li "13 材料貨款(員購材料)" at bounding box center [879, 547] width 660 height 27
type input "13 材料貨款(員購材料)"
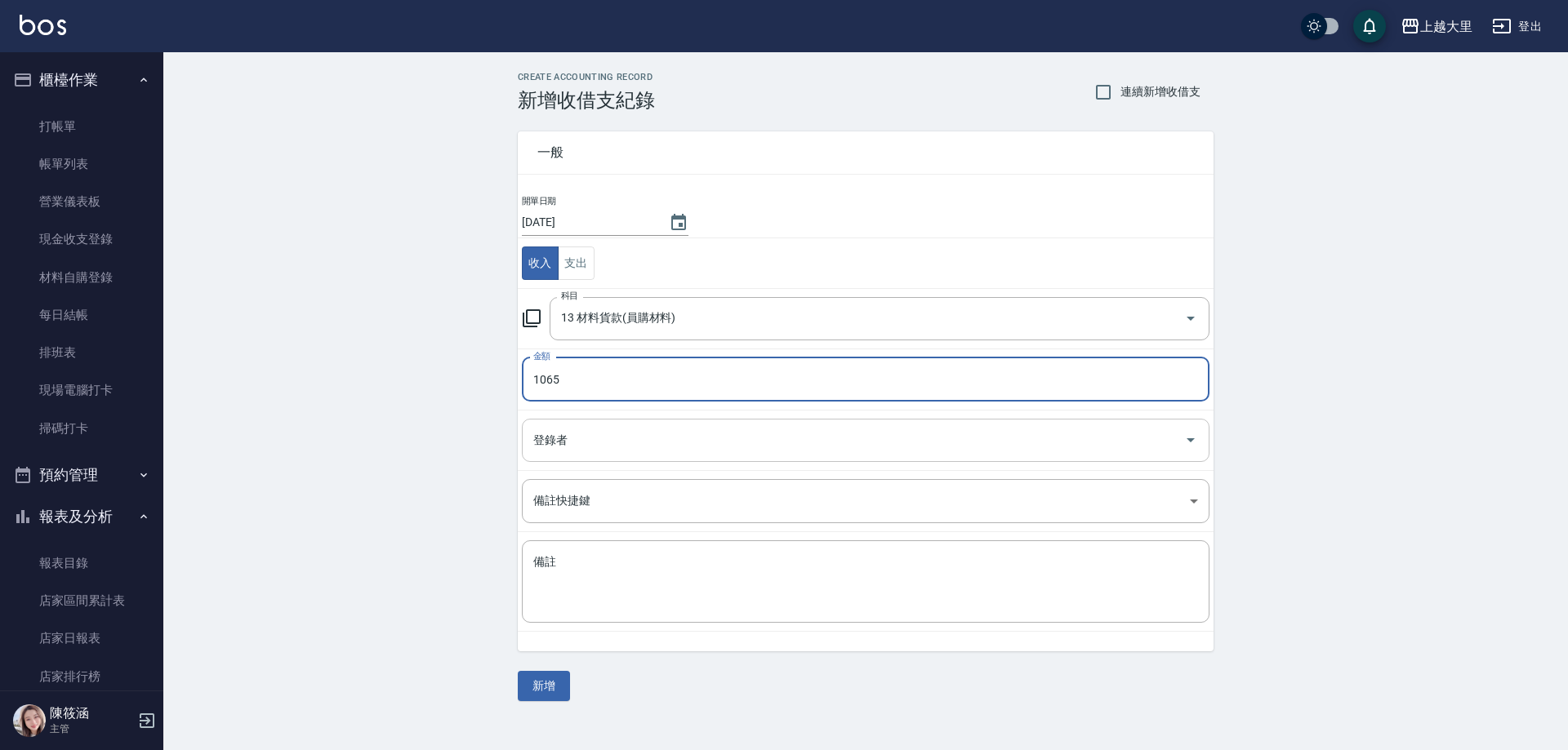
type input "1065"
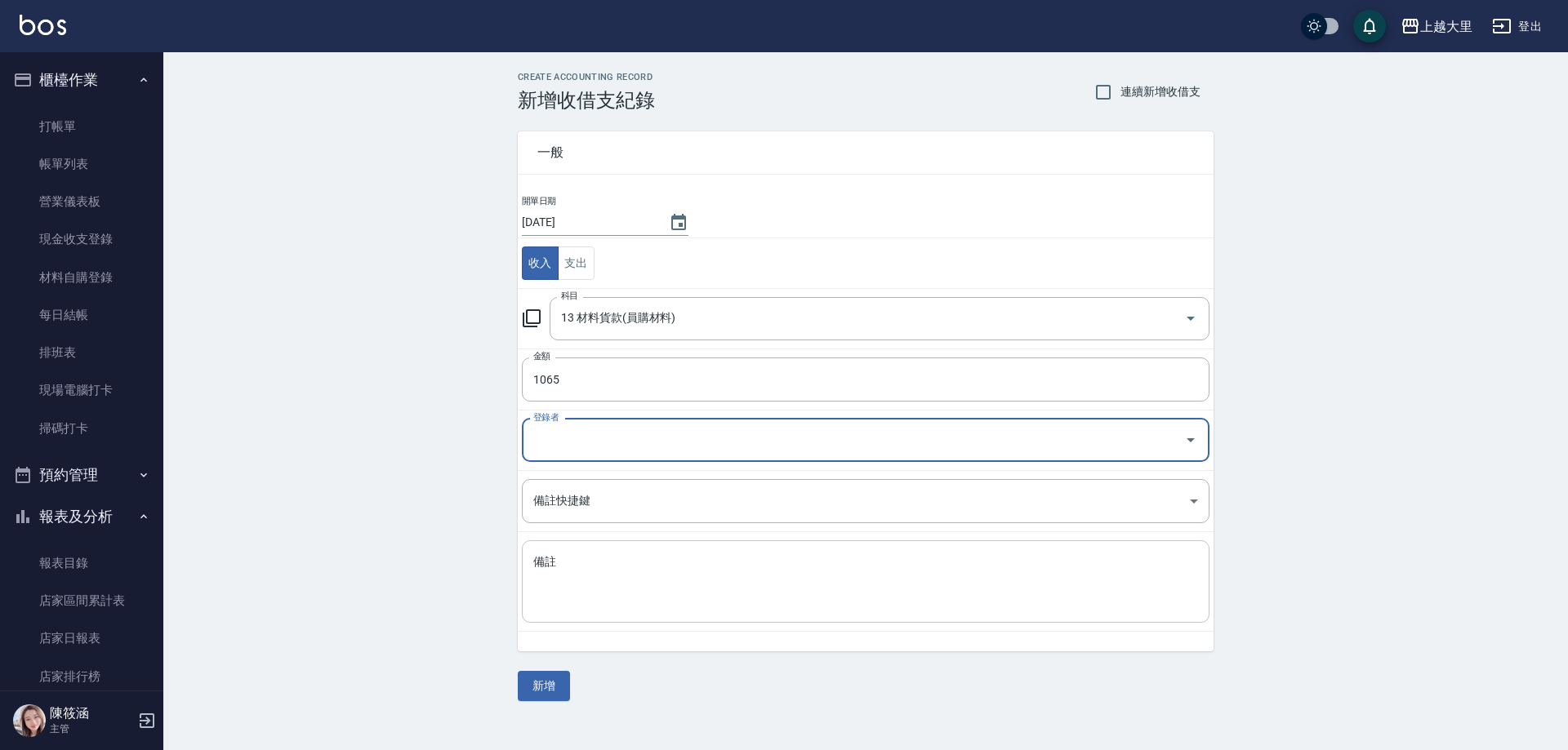
drag, startPoint x: 613, startPoint y: 543, endPoint x: 608, endPoint y: 556, distance: 13.9
click at [608, 556] on div "x 備註" at bounding box center [865, 582] width 687 height 83
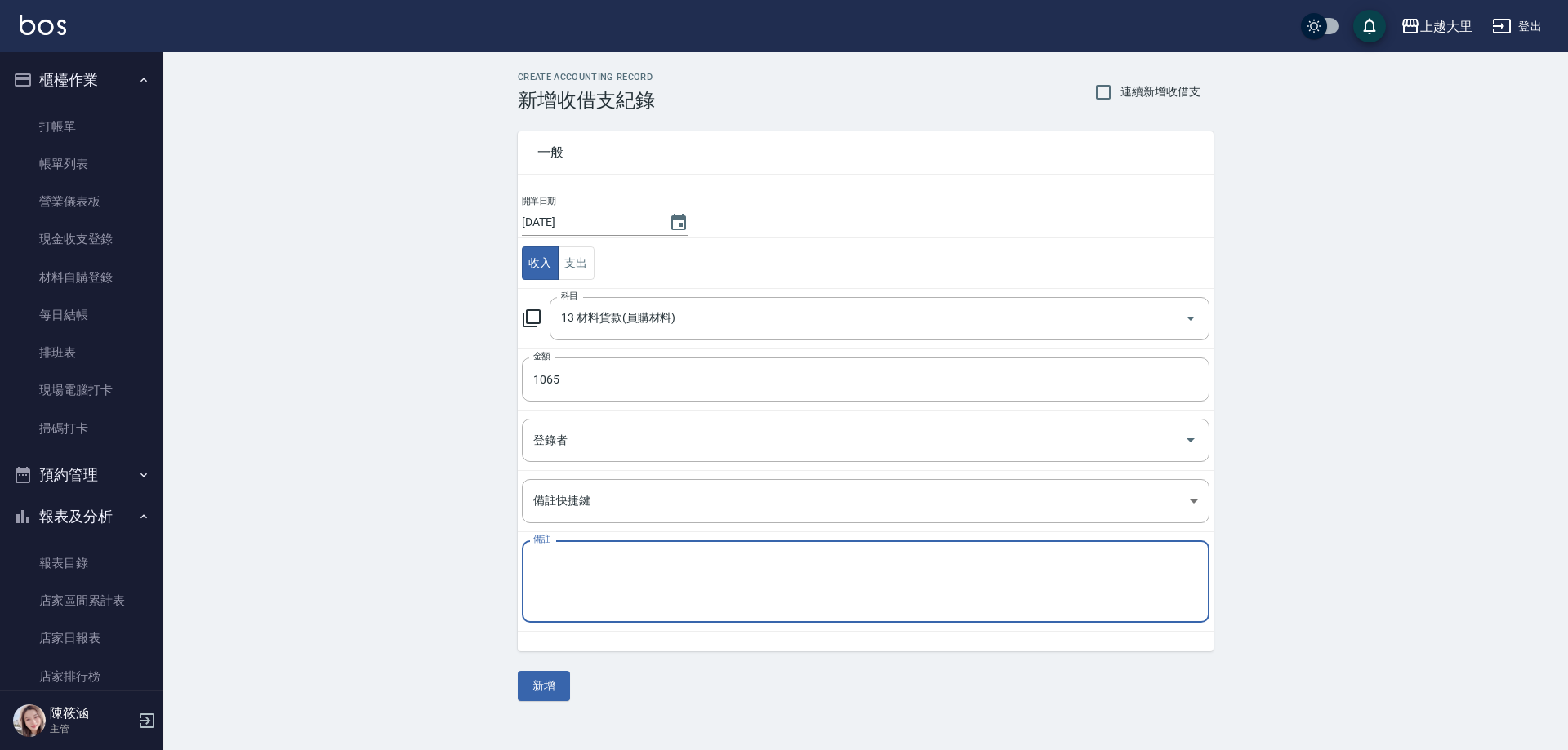
click at [608, 556] on textarea "備註" at bounding box center [866, 582] width 665 height 56
type textarea "32自領"
click at [553, 687] on button "新增" at bounding box center [544, 685] width 52 height 30
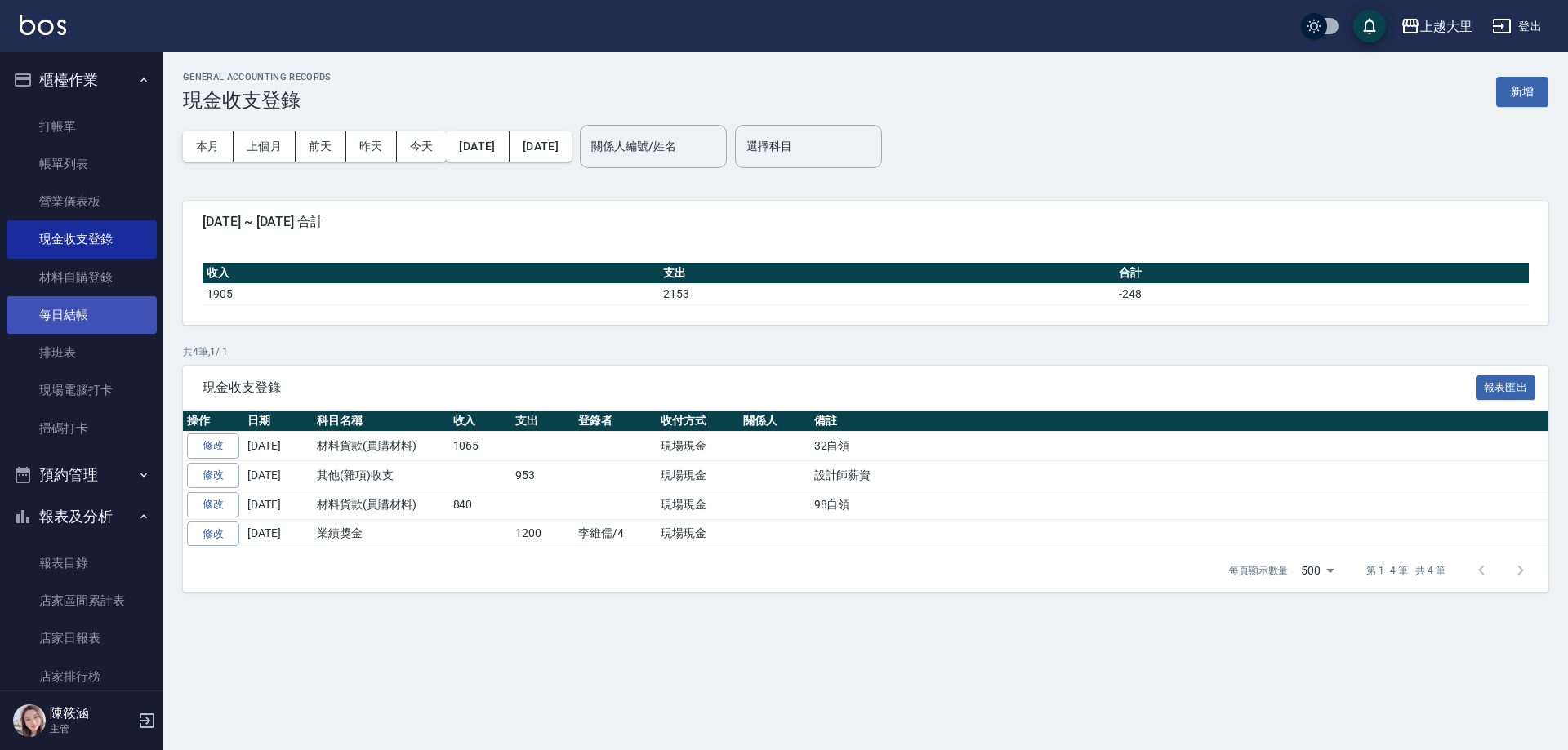
click at [83, 305] on link "每日結帳" at bounding box center [81, 315] width 150 height 37
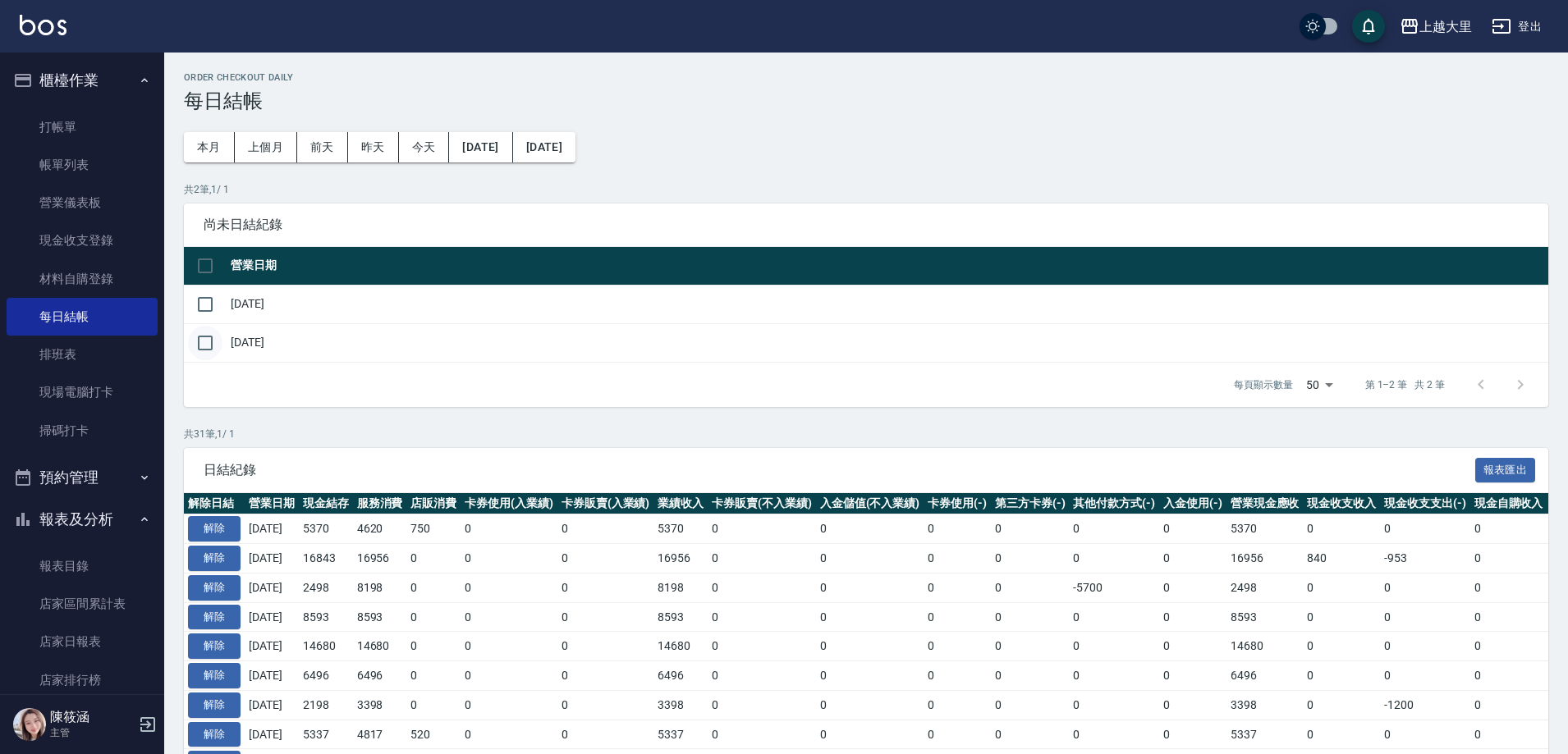
click at [211, 339] on input "checkbox" at bounding box center [205, 343] width 35 height 35
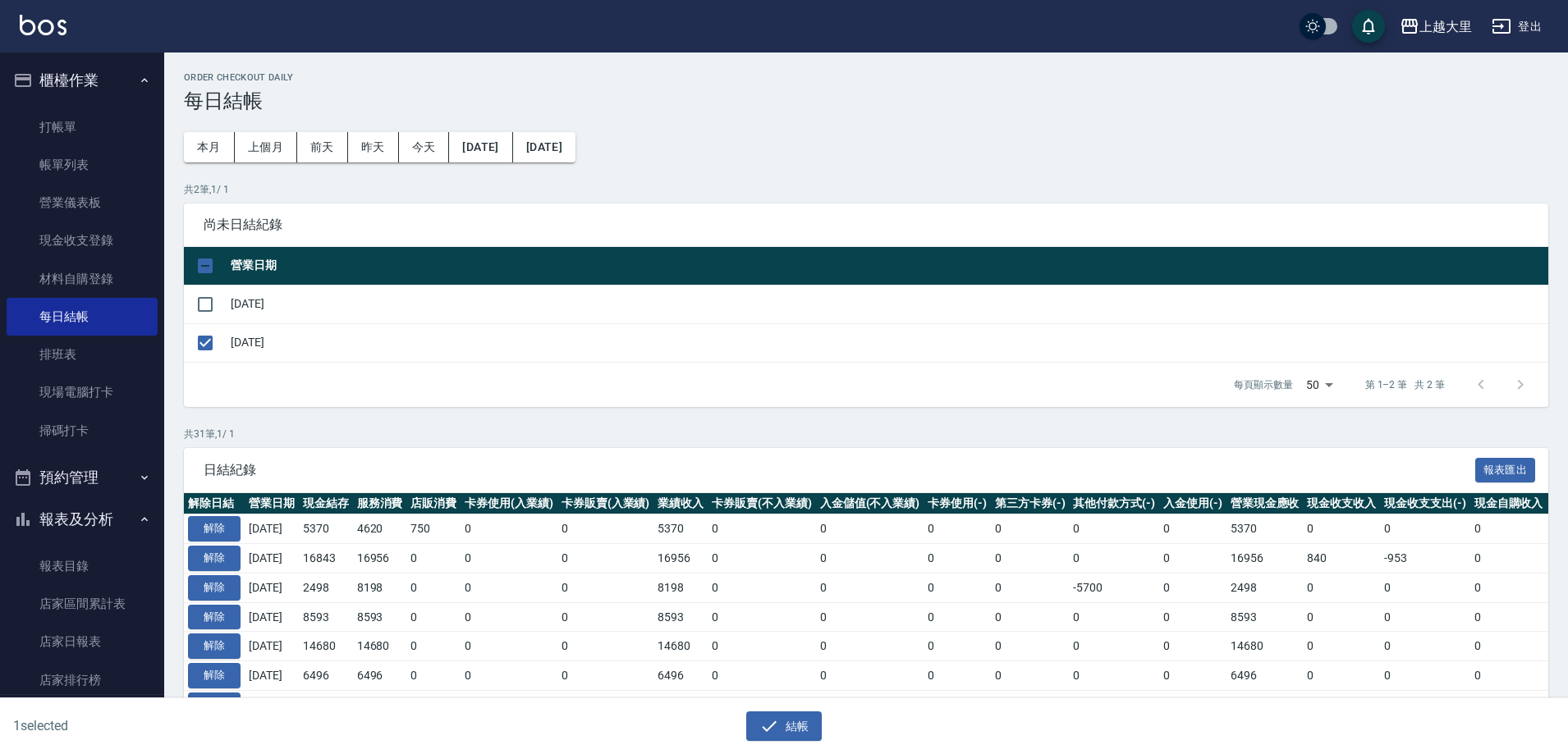
click at [797, 727] on button "結帳" at bounding box center [784, 726] width 76 height 30
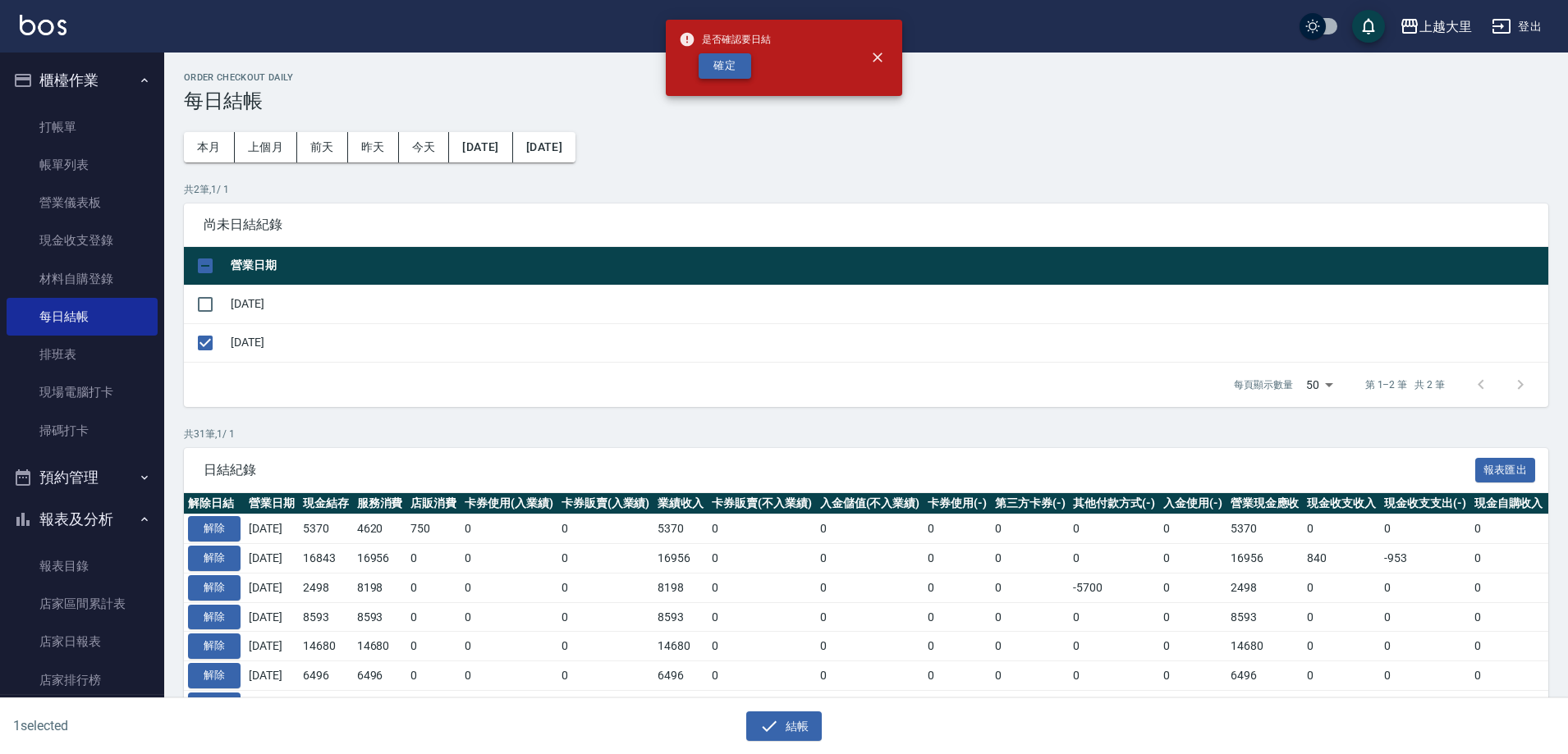
click at [724, 67] on button "確定" at bounding box center [724, 66] width 52 height 26
checkbox input "false"
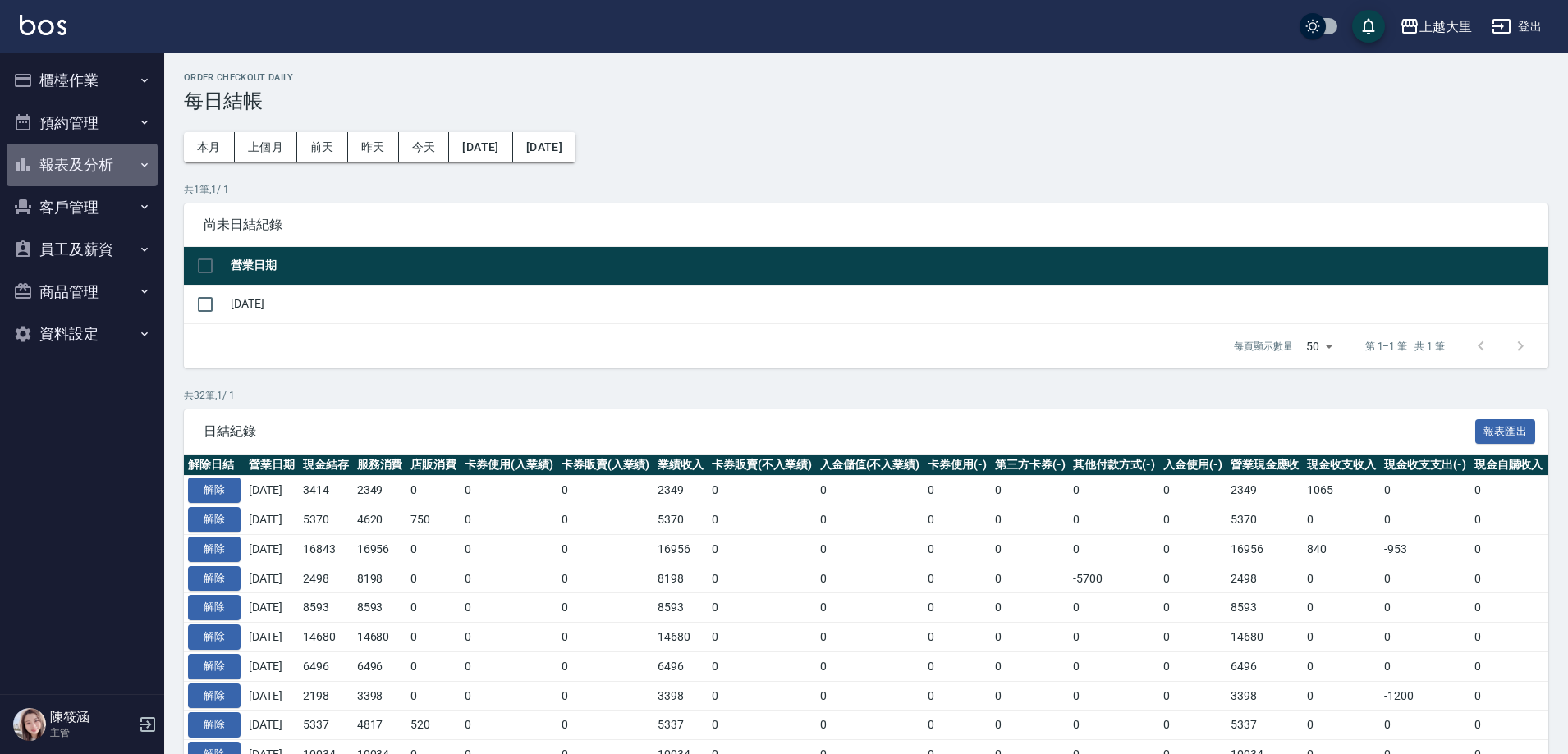
click at [75, 171] on button "報表及分析" at bounding box center [81, 165] width 151 height 43
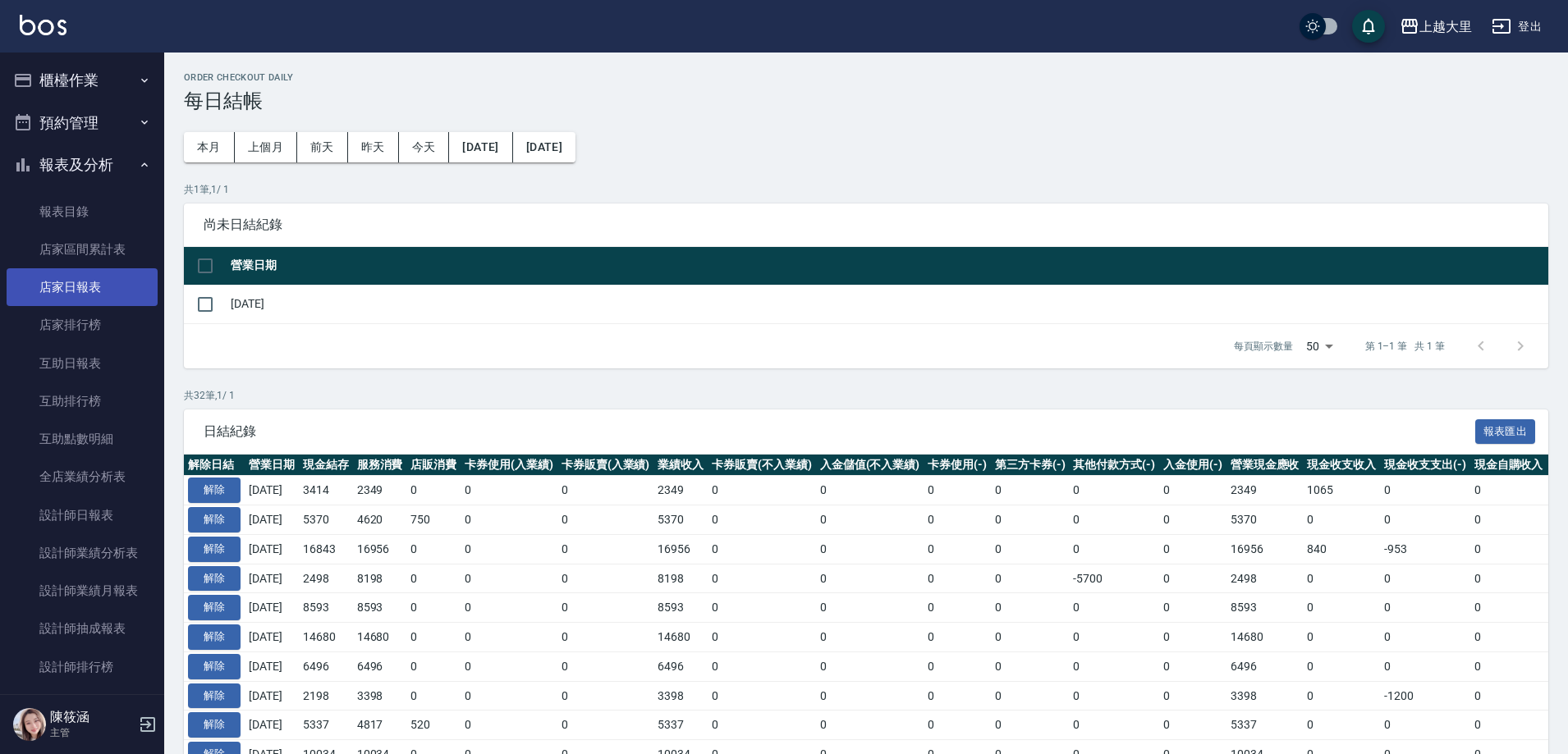
click at [91, 287] on link "店家日報表" at bounding box center [81, 286] width 151 height 38
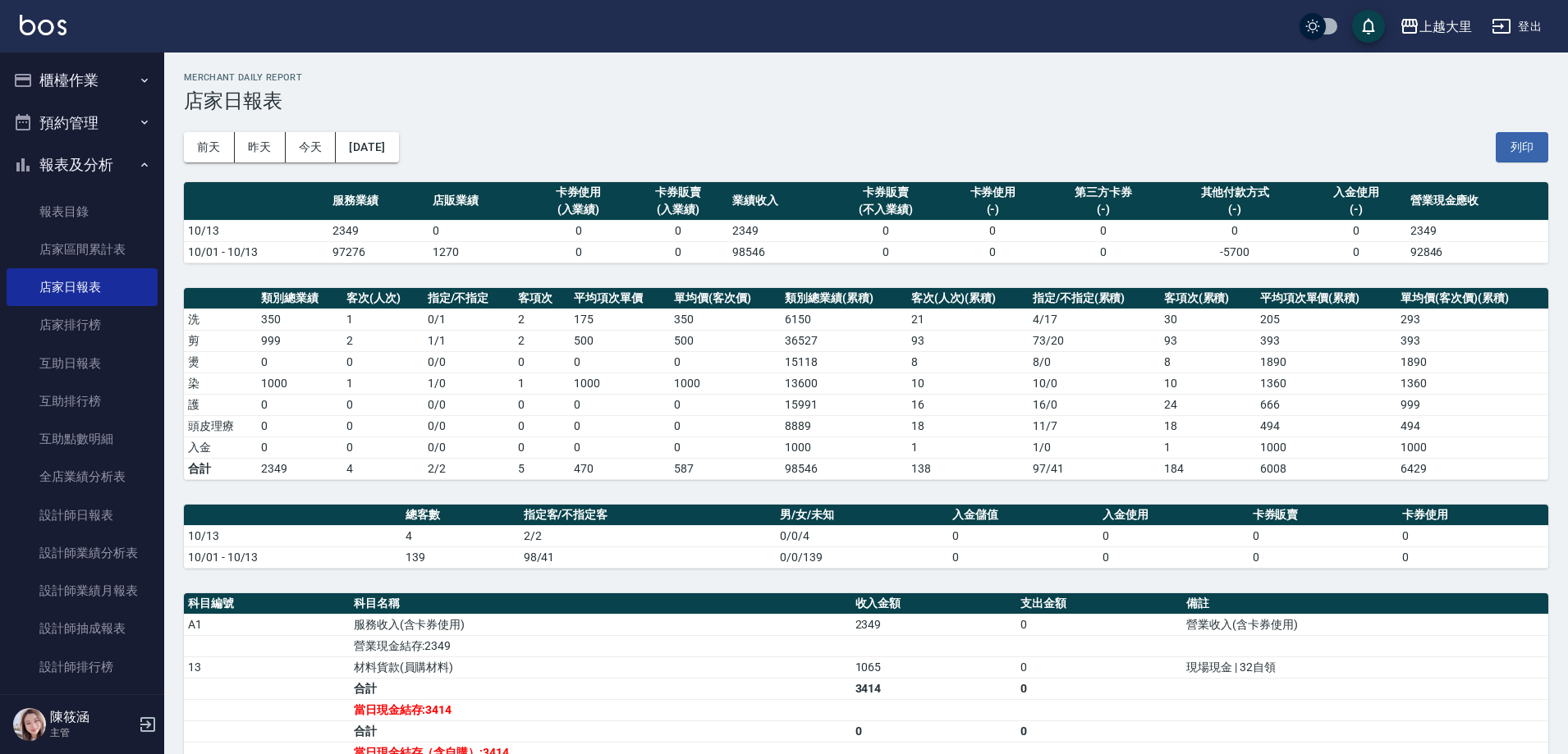
click at [81, 83] on button "櫃檯作業" at bounding box center [81, 81] width 151 height 43
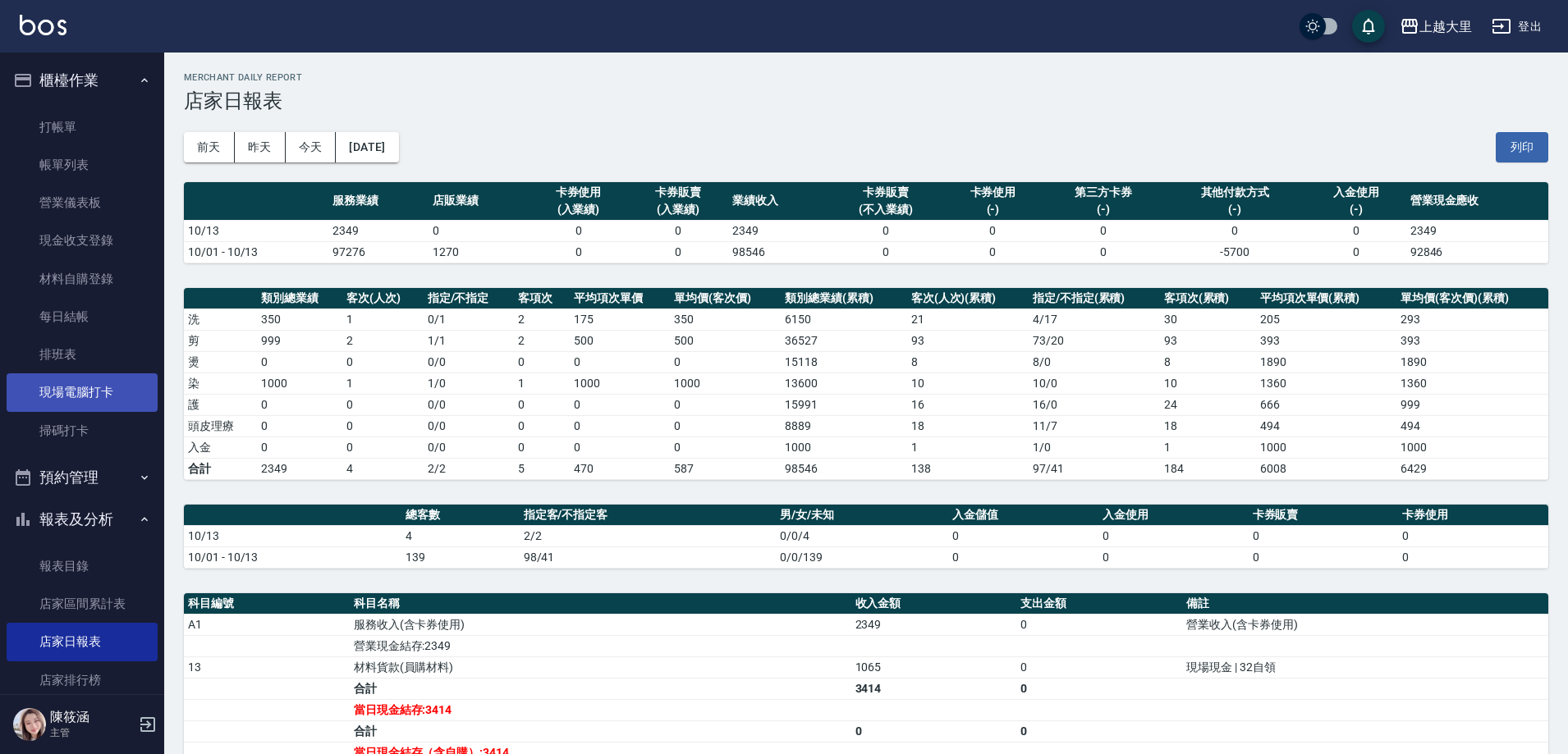
click at [89, 400] on link "現場電腦打卡" at bounding box center [81, 392] width 151 height 38
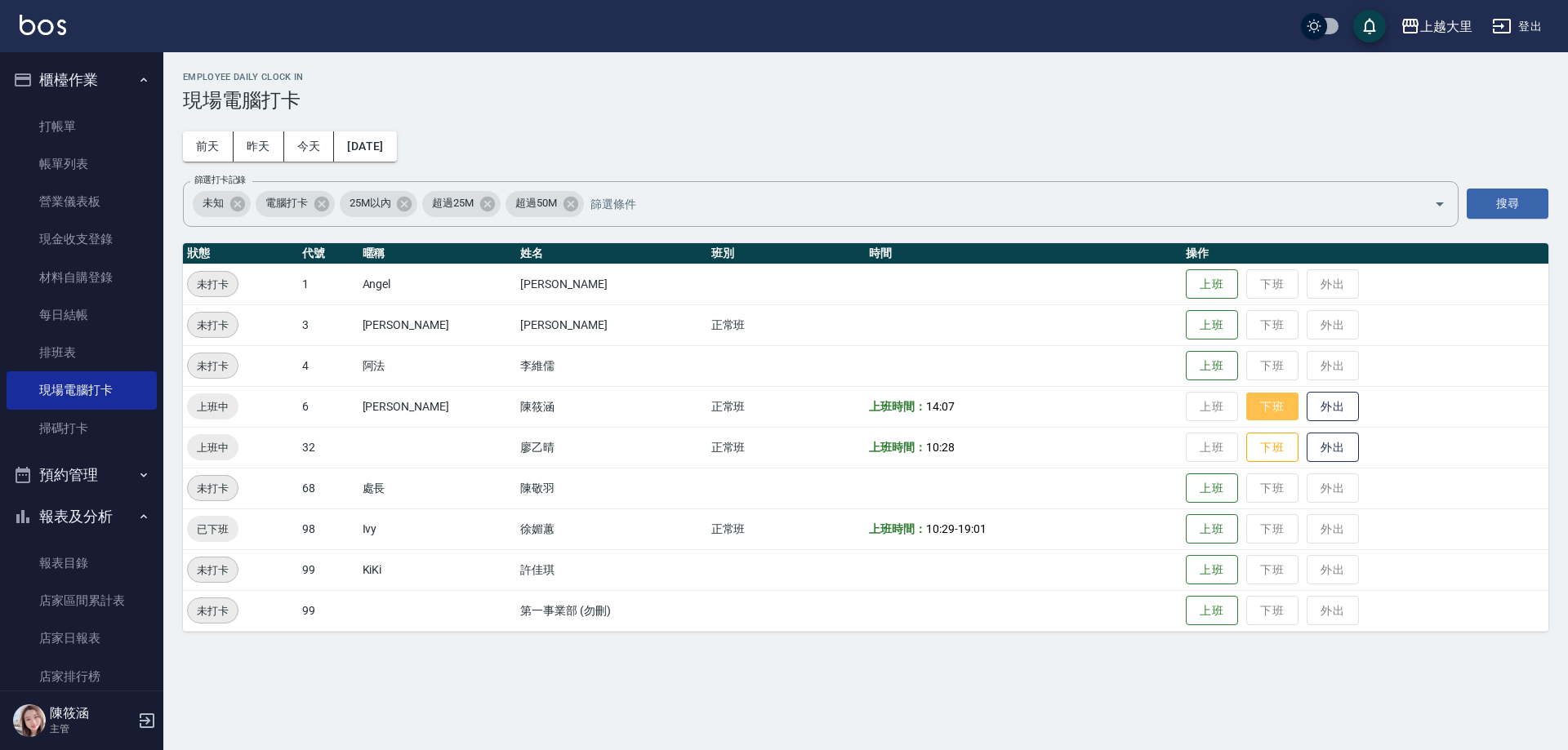
click at [1266, 410] on button "下班" at bounding box center [1271, 406] width 52 height 28
click at [1260, 450] on button "下班" at bounding box center [1271, 447] width 52 height 28
click at [426, 104] on h3 "現場電腦打卡" at bounding box center [865, 100] width 1365 height 23
